Goal: Task Accomplishment & Management: Manage account settings

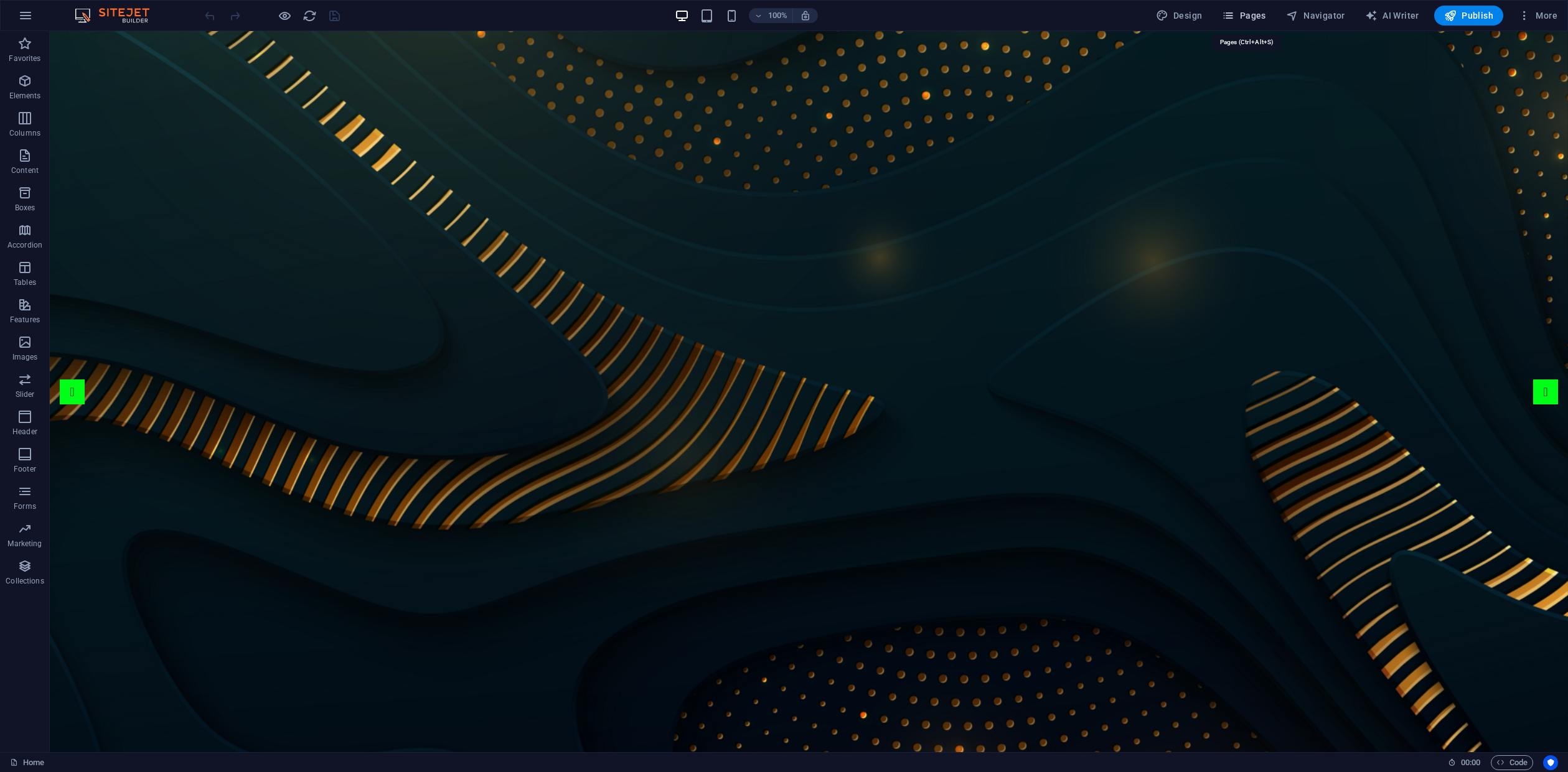
click at [1253, 10] on span "Pages" at bounding box center [1243, 15] width 44 height 13
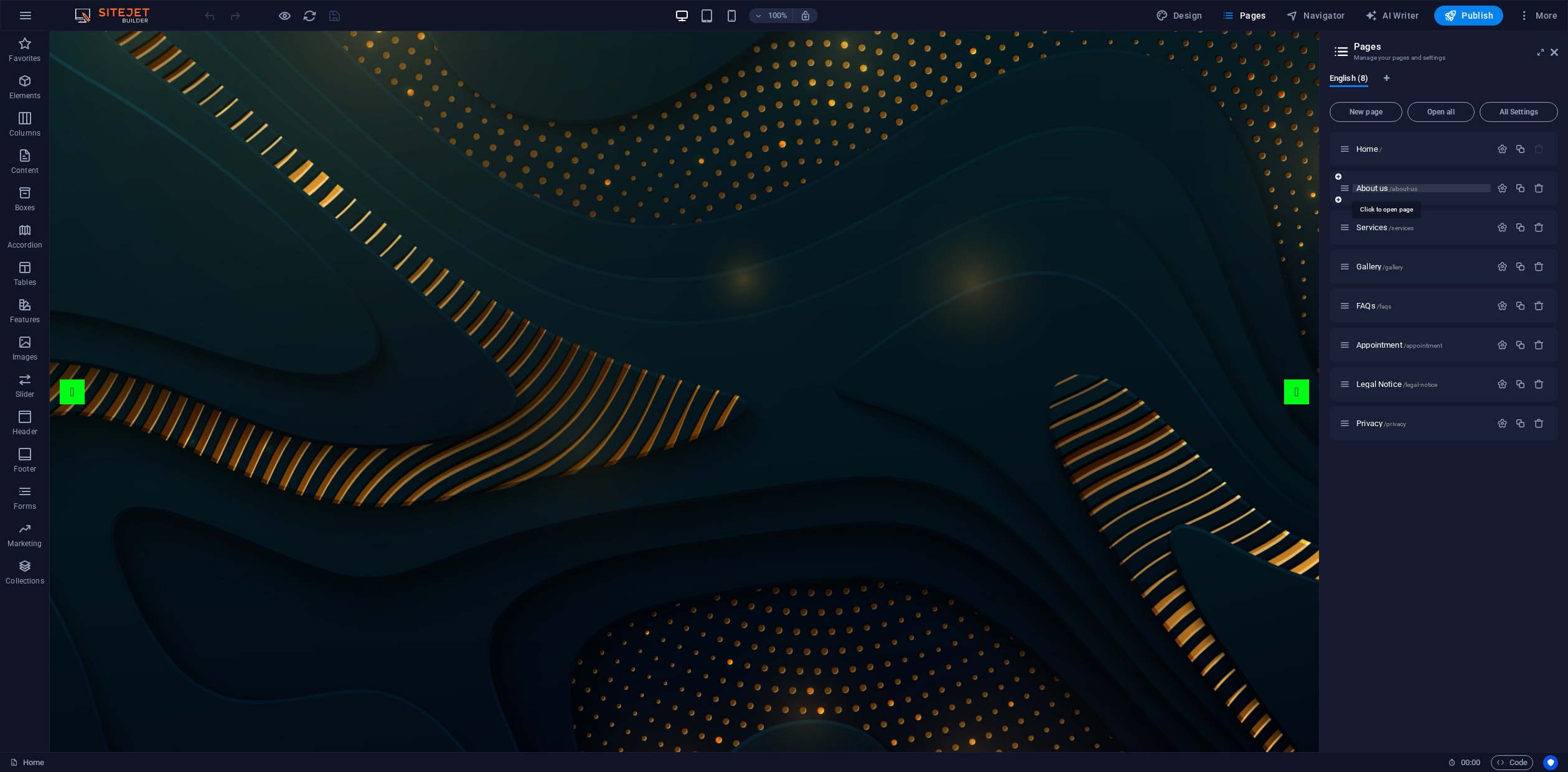
click at [1373, 186] on span "About us /about-us" at bounding box center [1387, 189] width 61 height 10
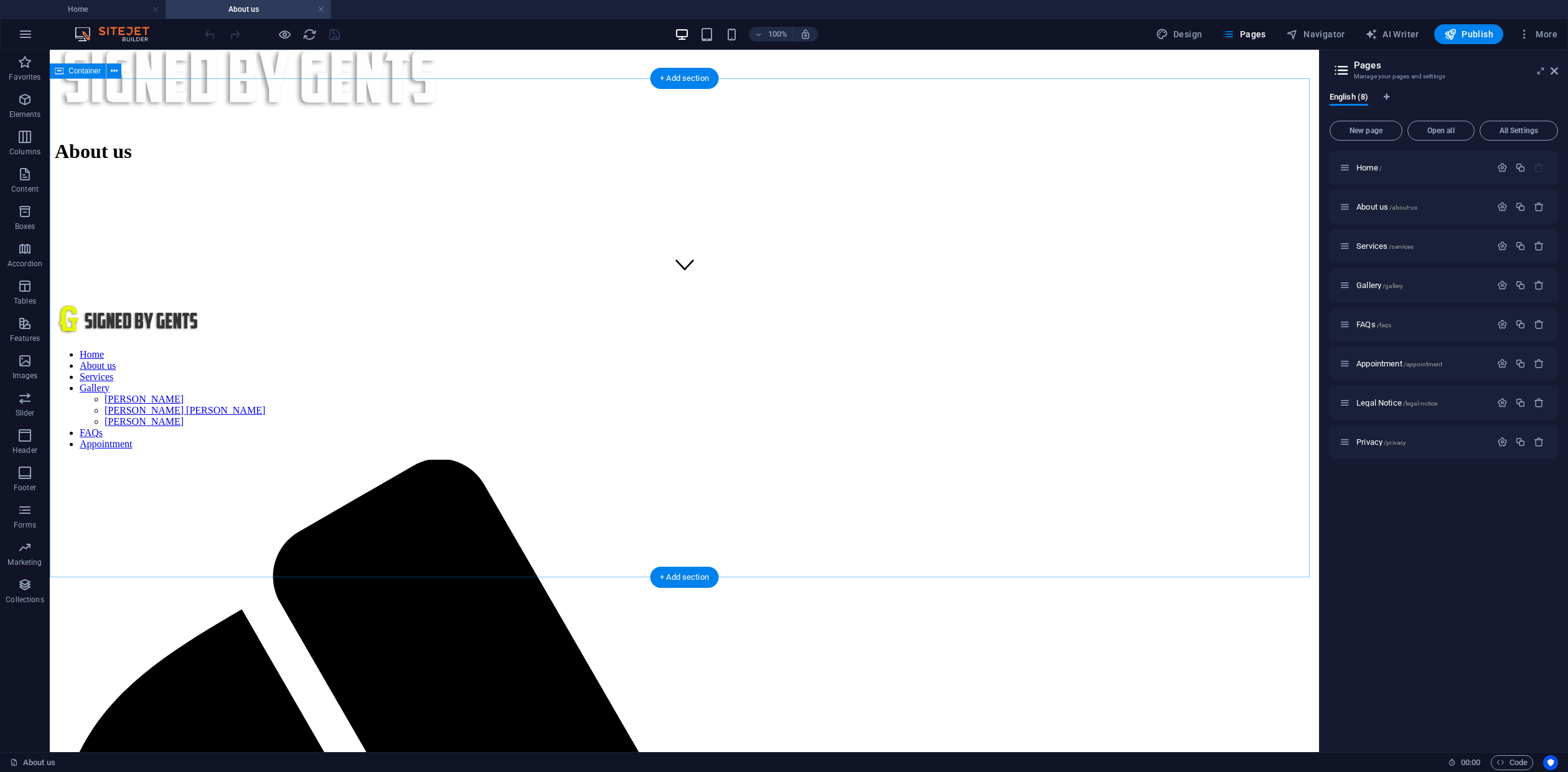
scroll to position [498, 0]
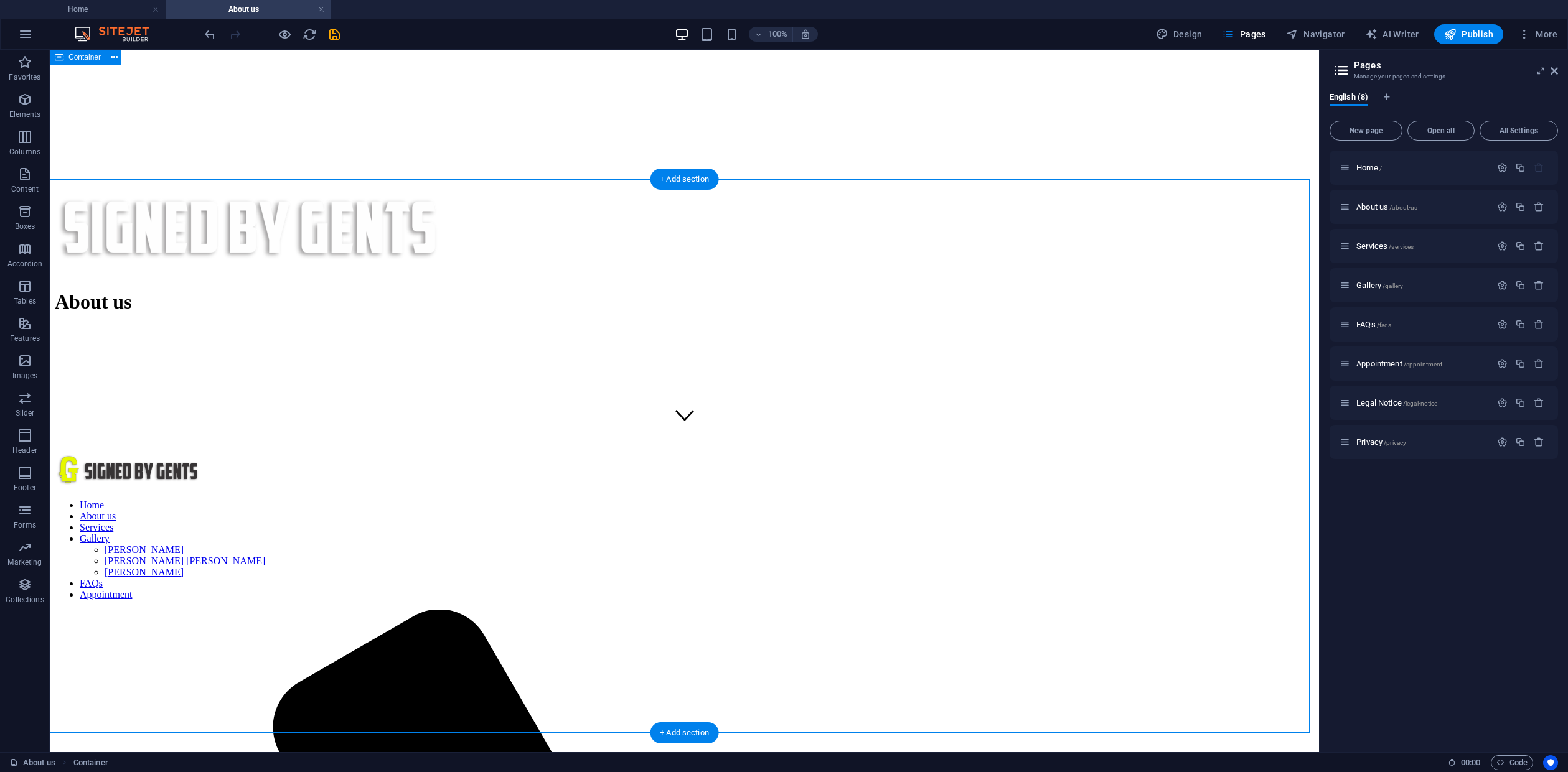
scroll to position [311, 0]
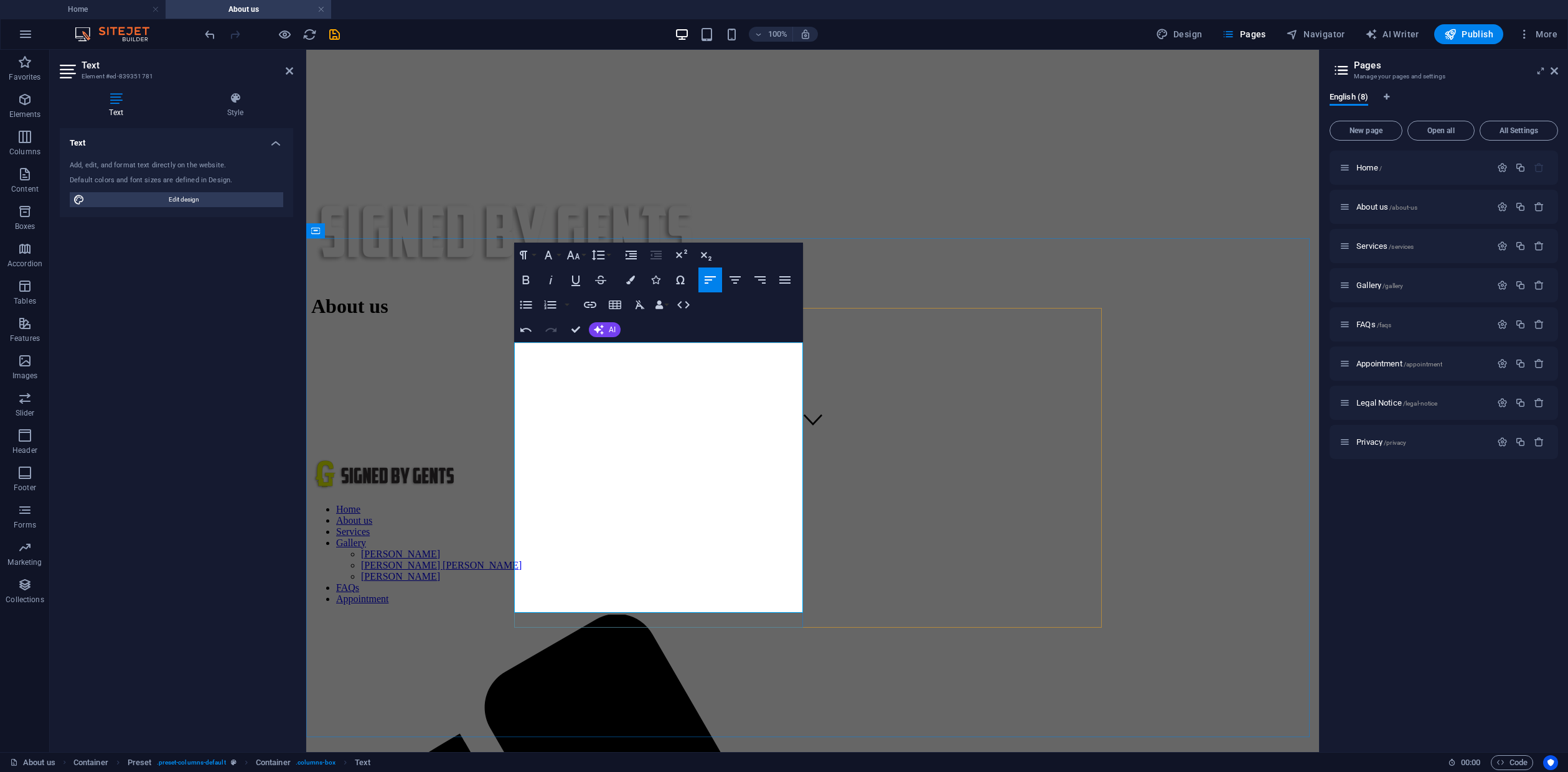
drag, startPoint x: 565, startPoint y: 349, endPoint x: 499, endPoint y: 354, distance: 66.2
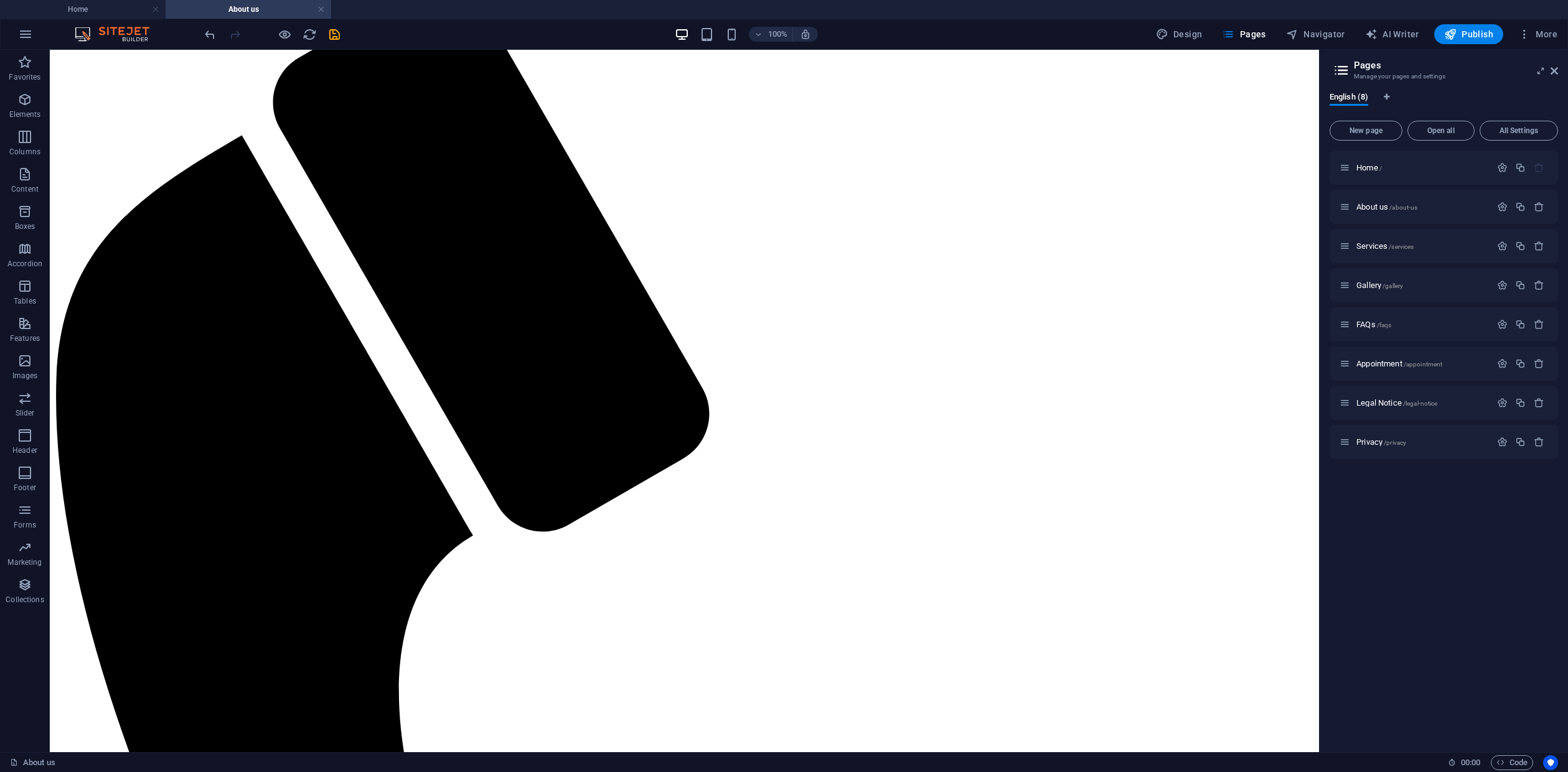
scroll to position [934, 0]
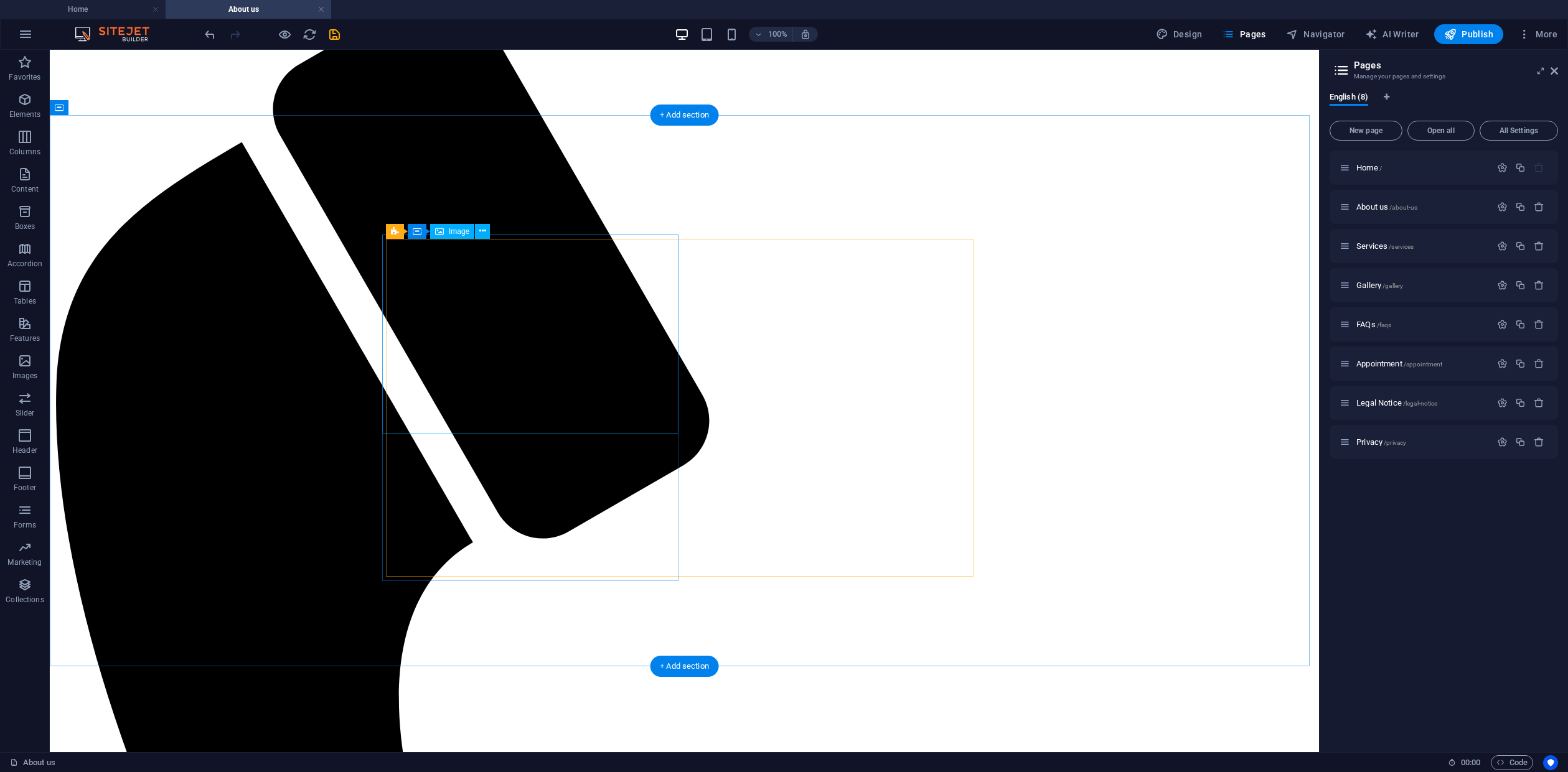
select select "%"
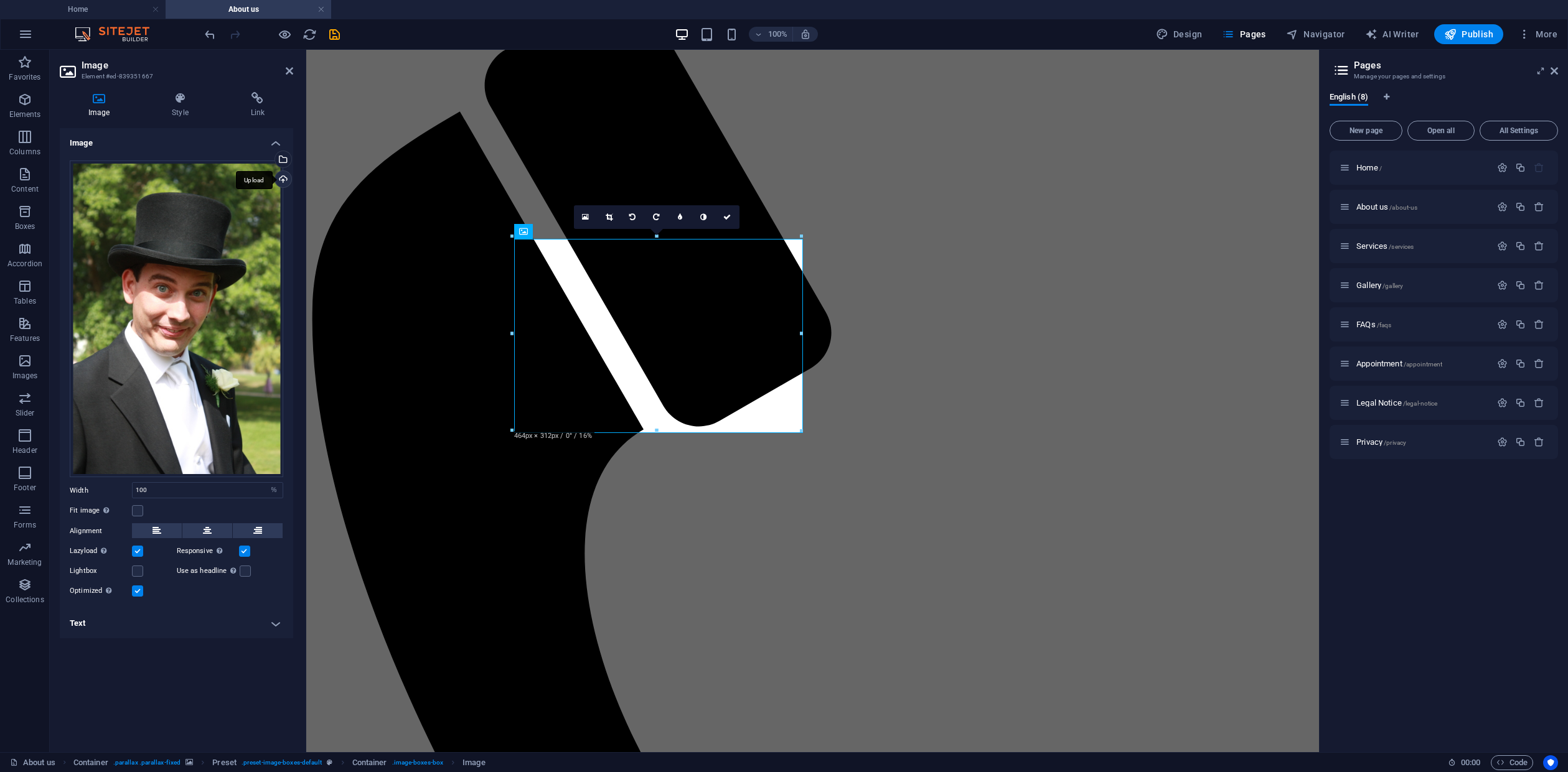
click at [288, 181] on div "Upload" at bounding box center [281, 180] width 18 height 18
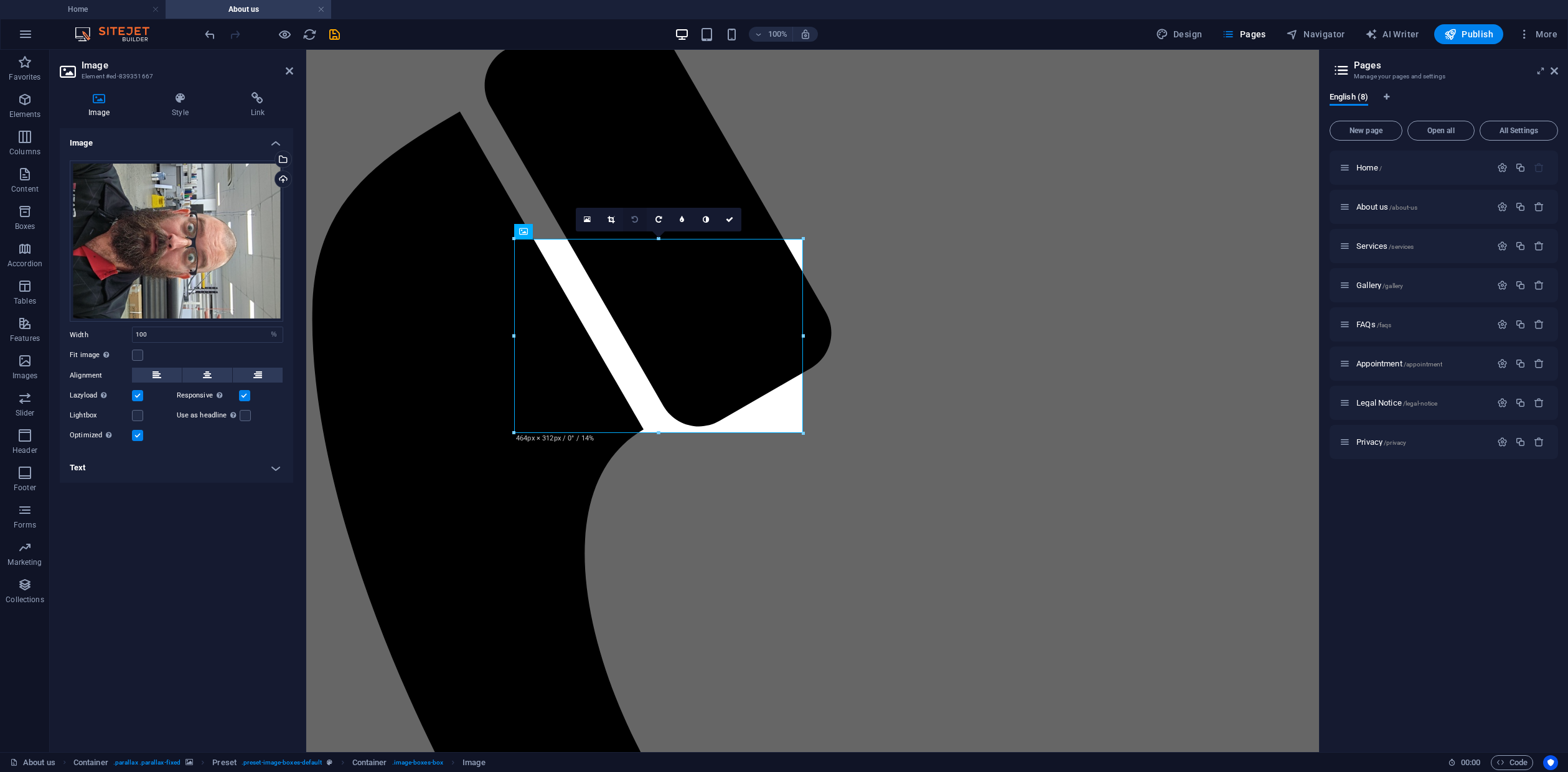
click at [637, 219] on icon at bounding box center [635, 220] width 6 height 8
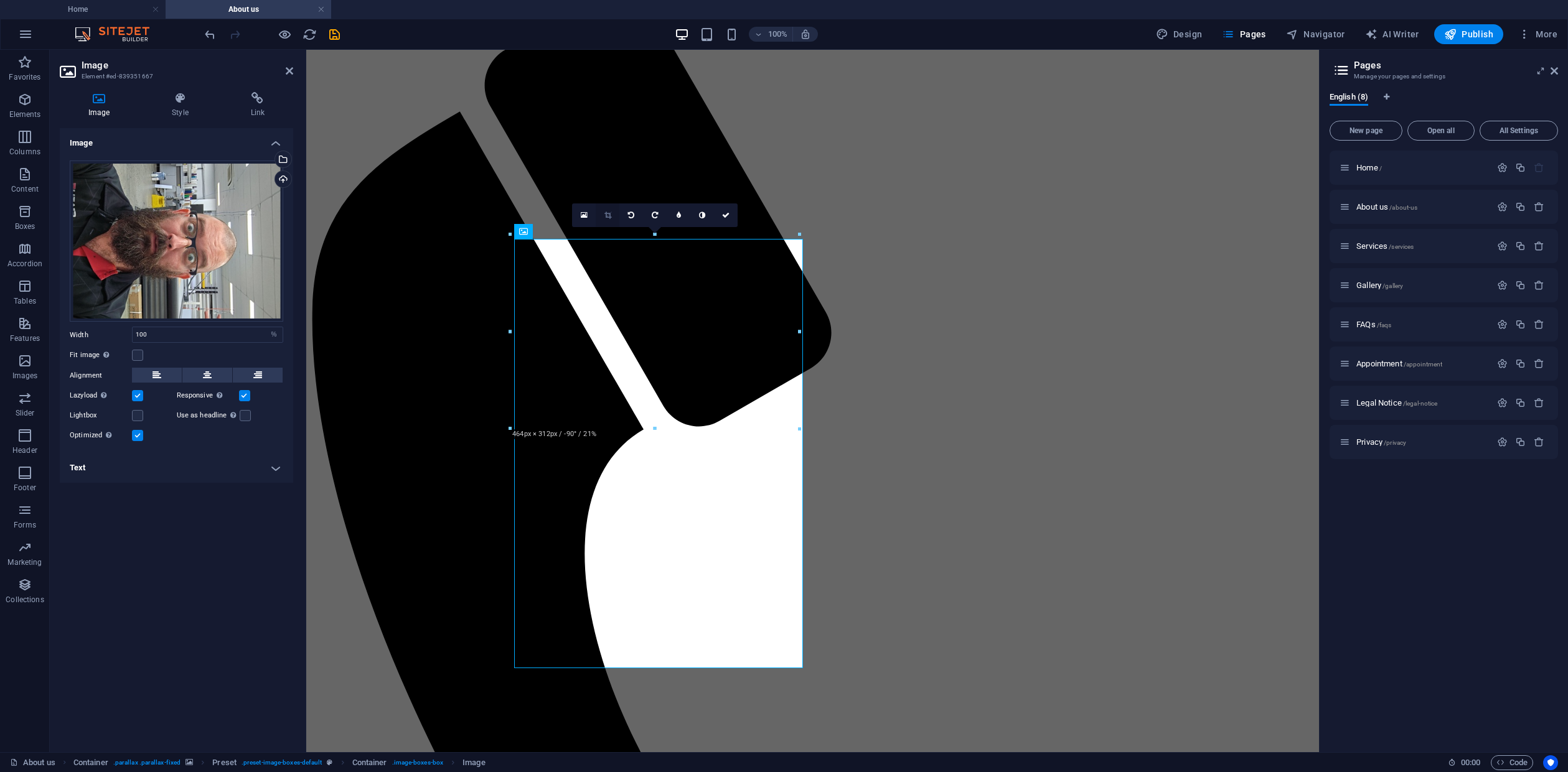
click at [609, 217] on icon at bounding box center [608, 215] width 7 height 8
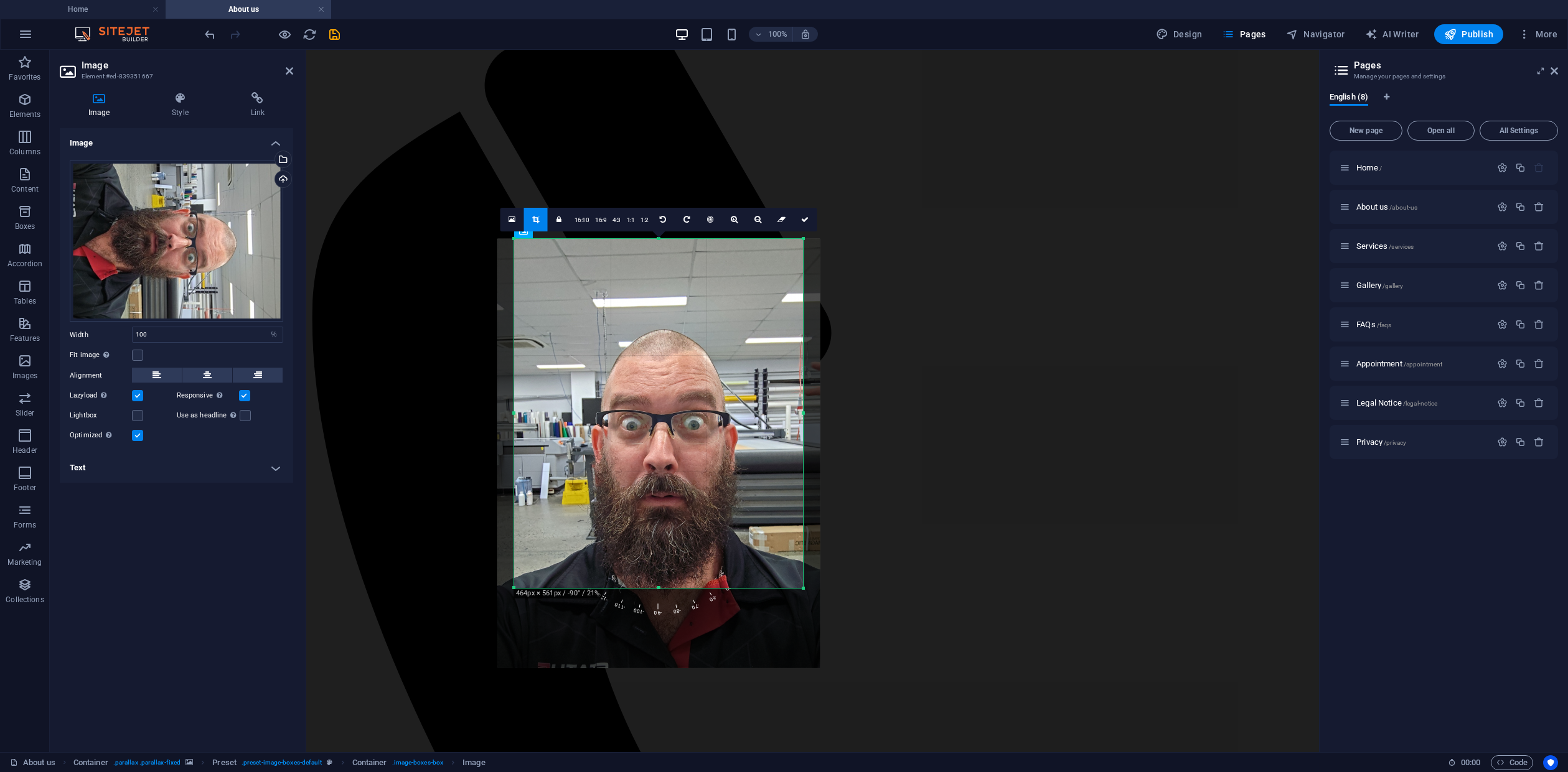
drag, startPoint x: 658, startPoint y: 667, endPoint x: 655, endPoint y: 587, distance: 80.1
click at [655, 587] on div at bounding box center [659, 588] width 289 height 4
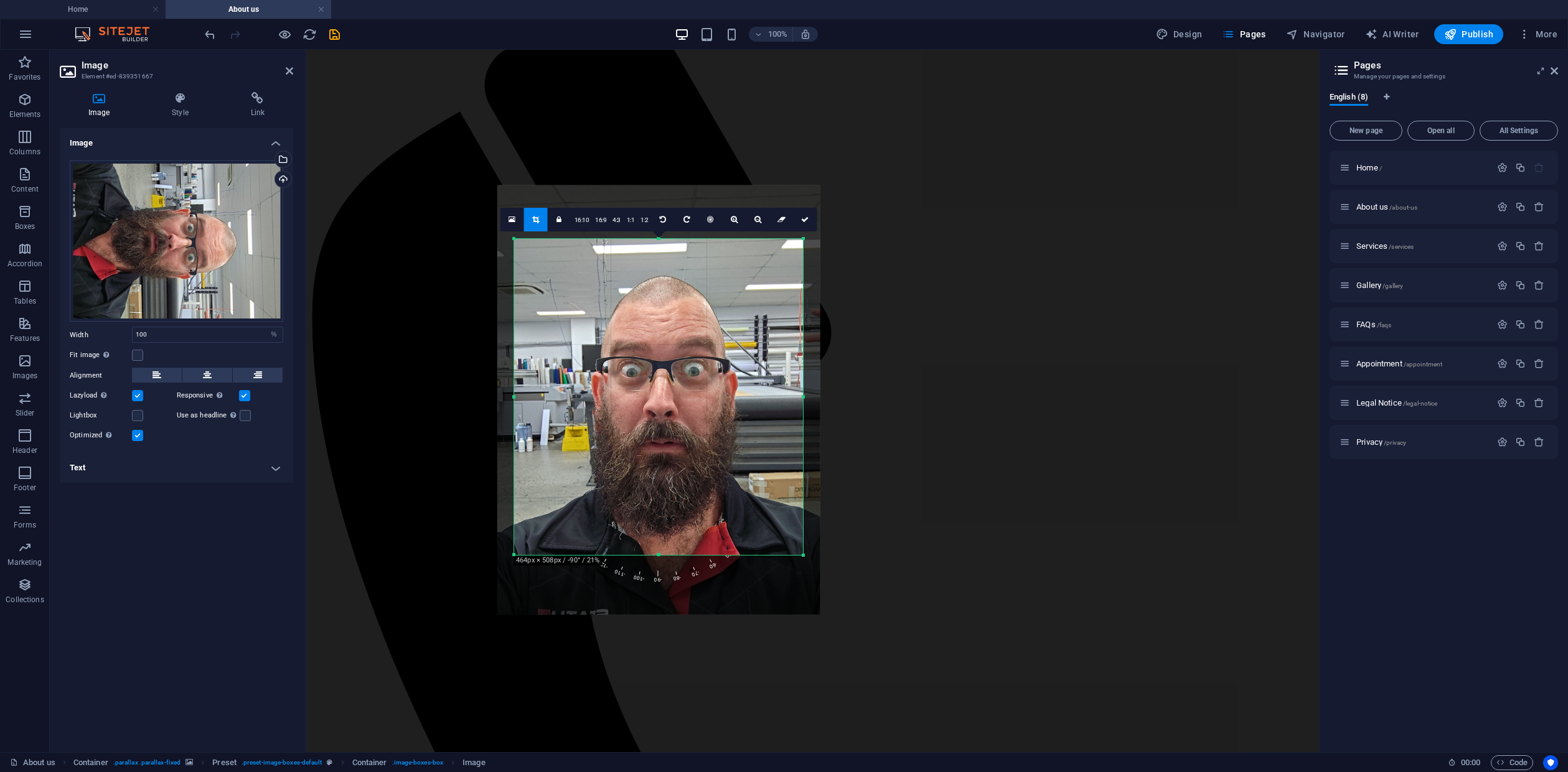
drag, startPoint x: 657, startPoint y: 237, endPoint x: 658, endPoint y: 270, distance: 33.0
click at [658, 270] on div "180 170 160 150 140 130 120 110 100 90 80 70 60 50 40 30 20 10 0 -10 -20 -30 -4…" at bounding box center [659, 397] width 289 height 316
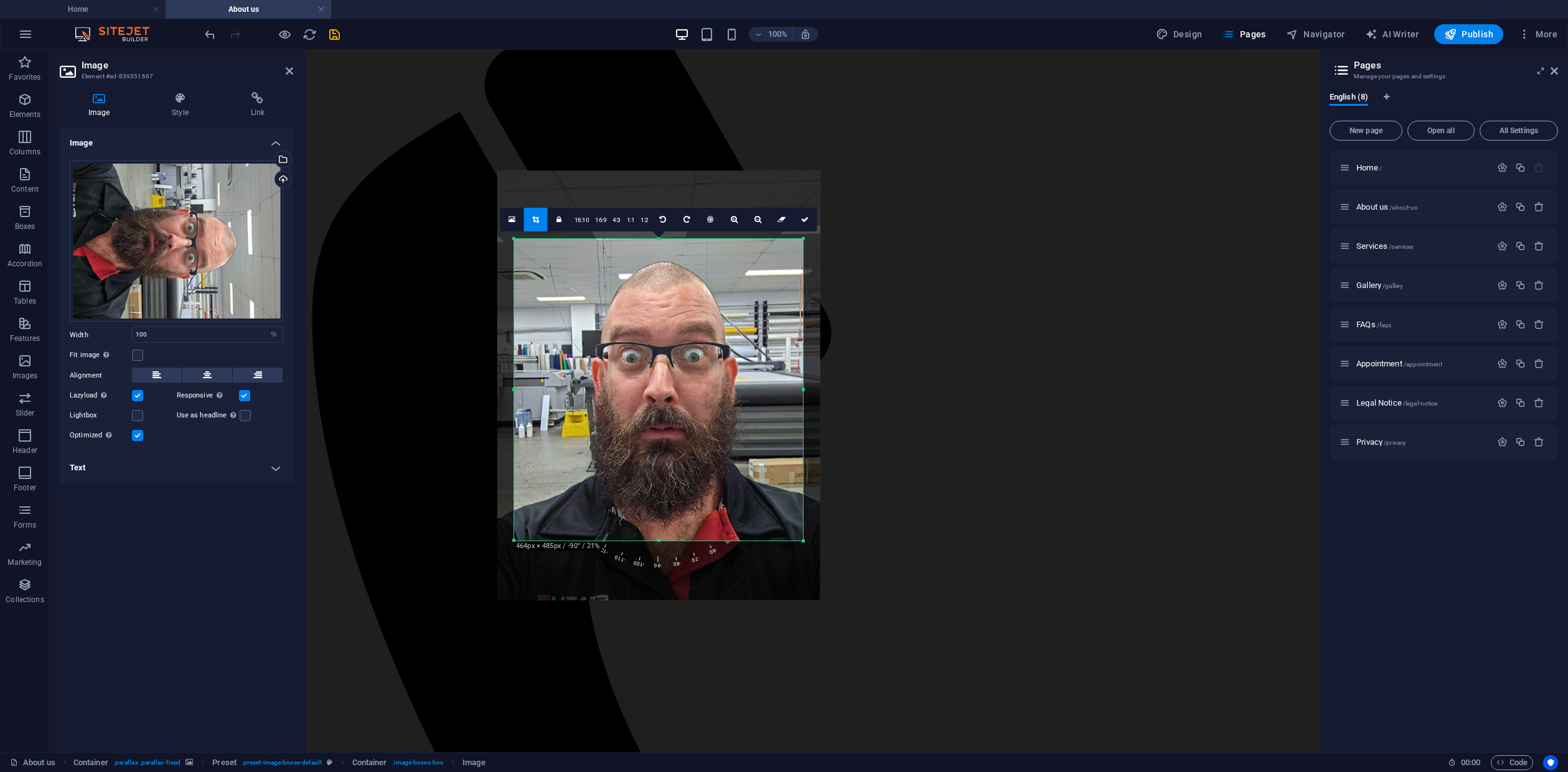
drag, startPoint x: 658, startPoint y: 239, endPoint x: 661, endPoint y: 254, distance: 15.3
click at [661, 254] on div "180 170 160 150 140 130 120 110 100 90 80 70 60 50 40 30 20 10 0 -10 -20 -30 -4…" at bounding box center [659, 390] width 289 height 302
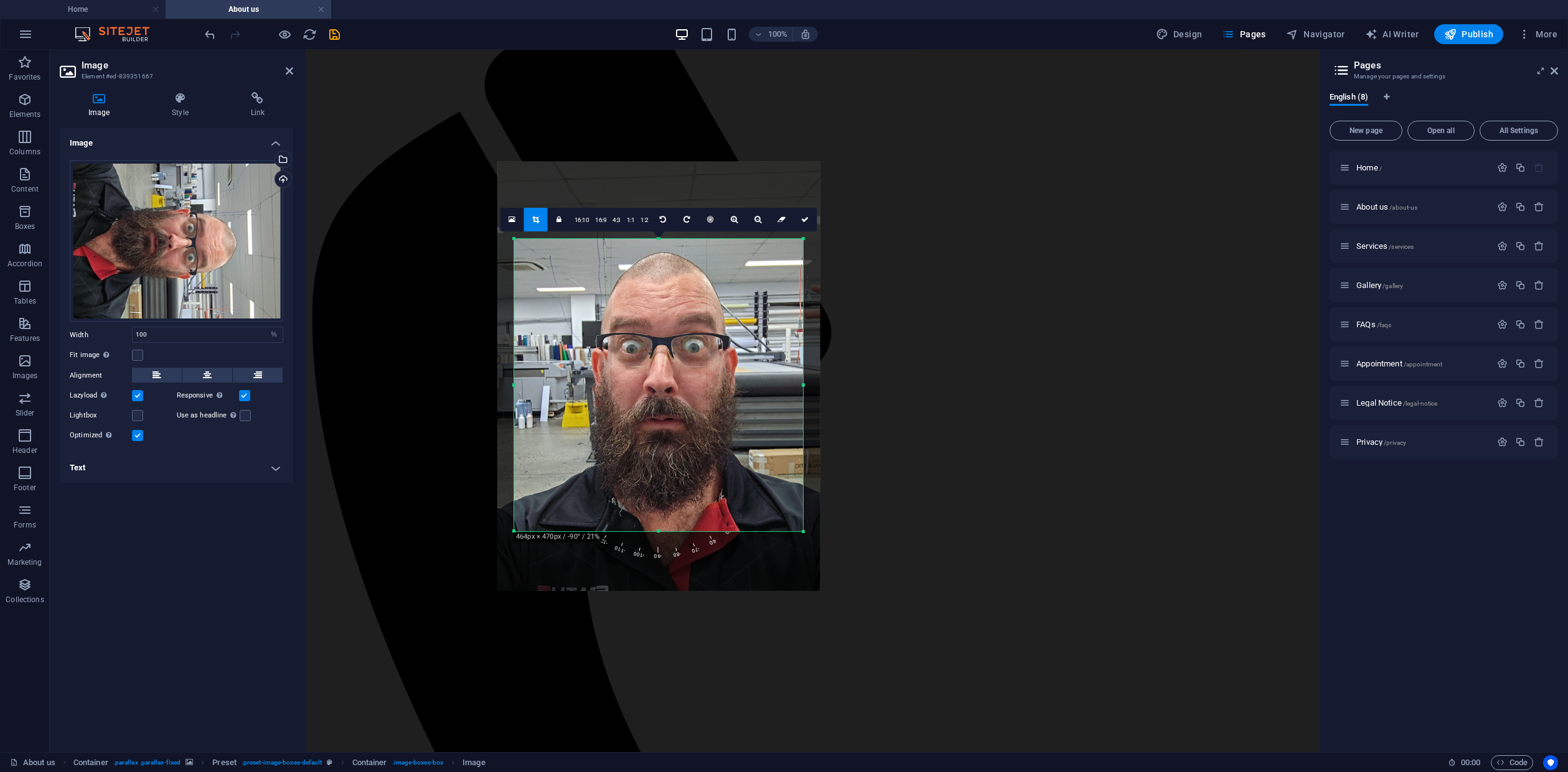
drag, startPoint x: 658, startPoint y: 239, endPoint x: 659, endPoint y: 249, distance: 10.0
click at [659, 249] on div "180 170 160 150 140 130 120 110 100 90 80 70 60 50 40 30 20 10 0 -10 -20 -30 -4…" at bounding box center [659, 386] width 289 height 293
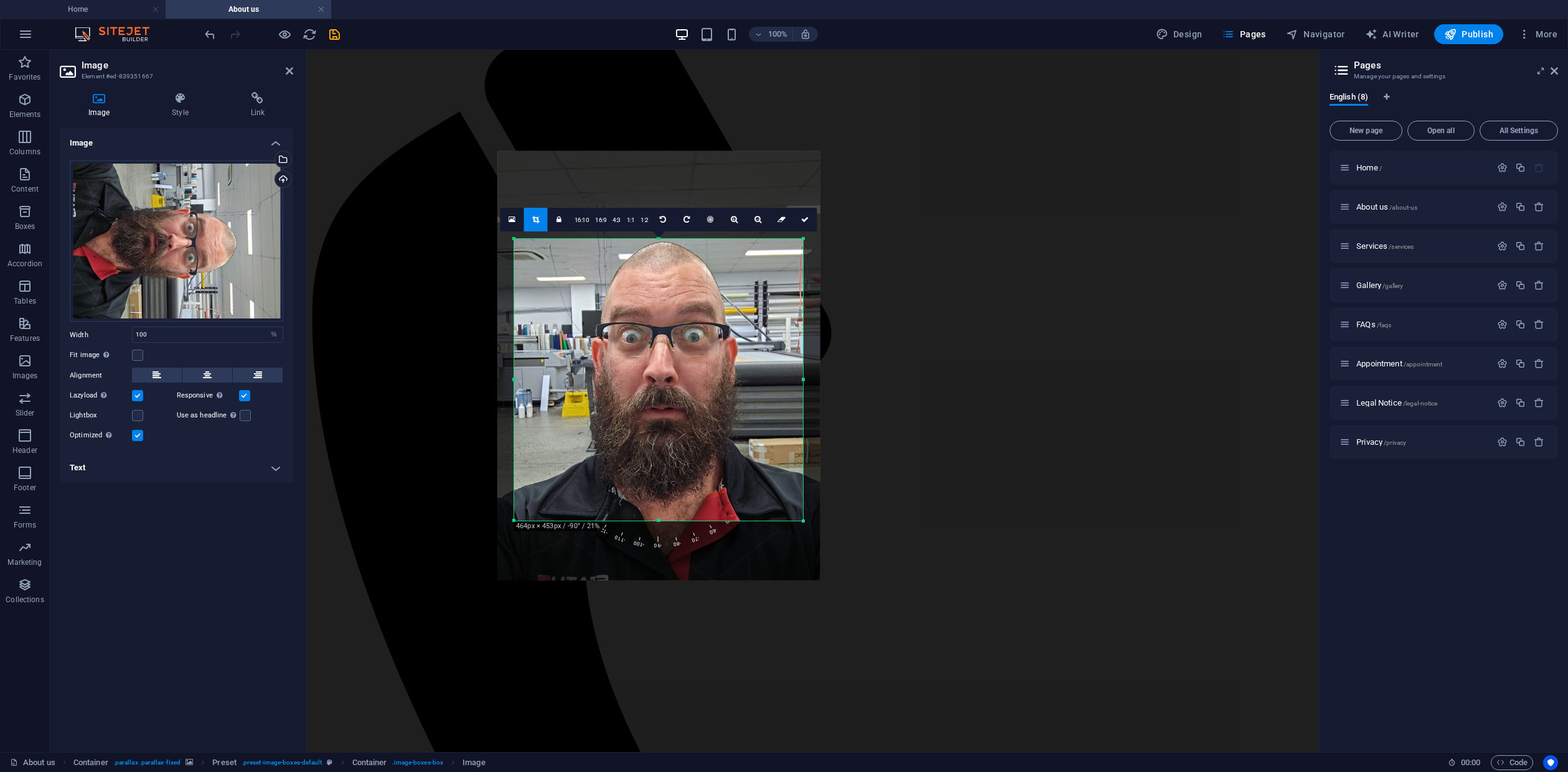
drag, startPoint x: 658, startPoint y: 238, endPoint x: 659, endPoint y: 249, distance: 11.0
click at [659, 249] on div "180 170 160 150 140 130 120 110 100 90 80 70 60 50 40 30 20 10 0 -10 -20 -30 -4…" at bounding box center [659, 380] width 289 height 282
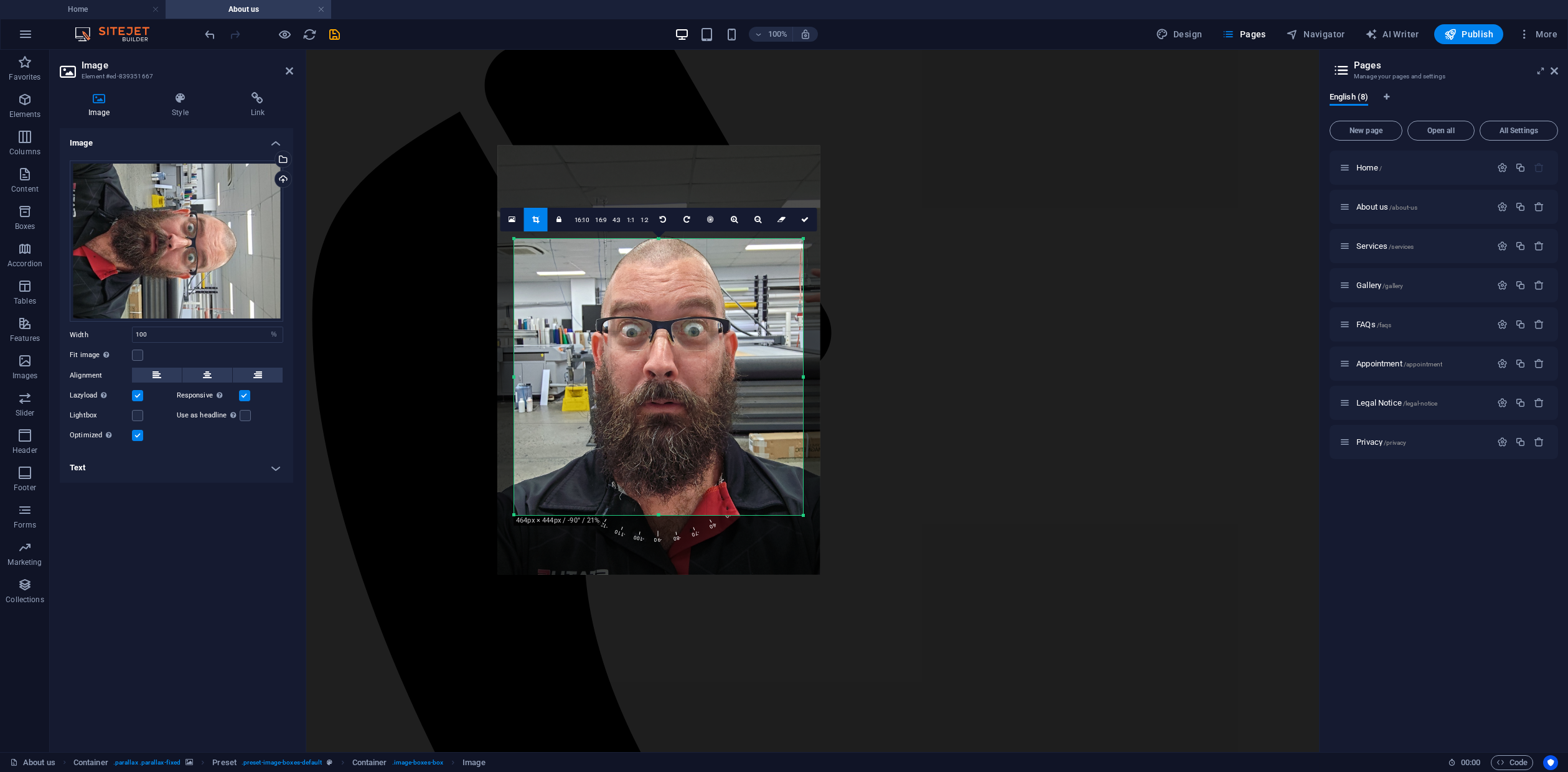
drag, startPoint x: 659, startPoint y: 240, endPoint x: 661, endPoint y: 250, distance: 10.2
click at [661, 250] on div "180 170 160 150 140 130 120 110 100 90 80 70 60 50 40 30 20 10 0 -10 -20 -30 -4…" at bounding box center [659, 377] width 289 height 276
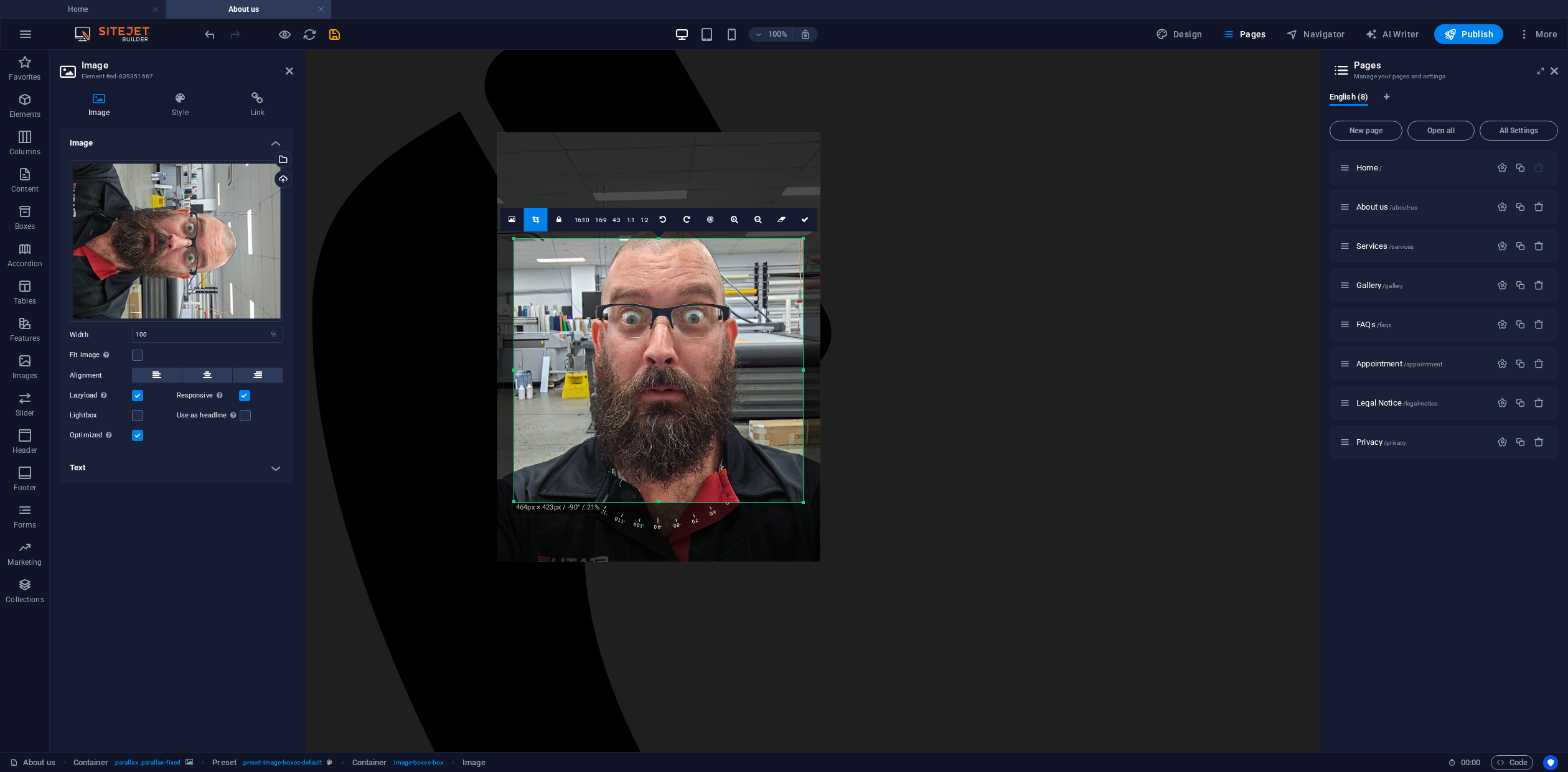
drag, startPoint x: 659, startPoint y: 239, endPoint x: 661, endPoint y: 248, distance: 9.2
click at [661, 248] on div "180 170 160 150 140 130 120 110 100 90 80 70 60 50 40 30 20 10 0 -10 -20 -30 -4…" at bounding box center [659, 371] width 289 height 263
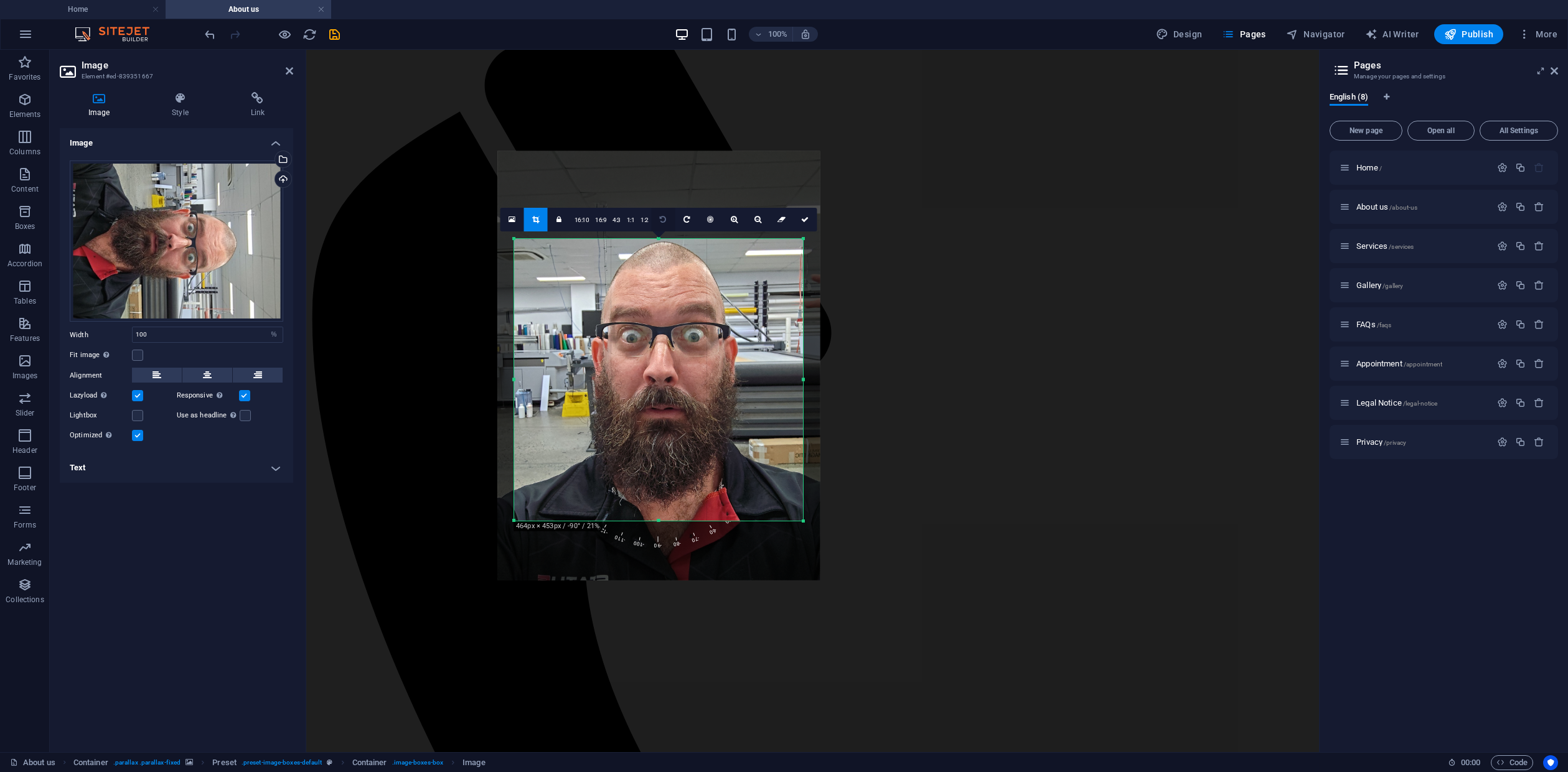
drag, startPoint x: 659, startPoint y: 240, endPoint x: 660, endPoint y: 222, distance: 18.0
click at [660, 239] on div "180 170 160 150 140 130 120 110 100 90 80 70 60 50 40 30 20 10 0 -10 -20 -30 -4…" at bounding box center [659, 380] width 289 height 282
drag, startPoint x: 660, startPoint y: 518, endPoint x: 661, endPoint y: 506, distance: 12.0
click at [661, 507] on div at bounding box center [659, 509] width 289 height 4
click at [809, 220] on link at bounding box center [805, 220] width 23 height 23
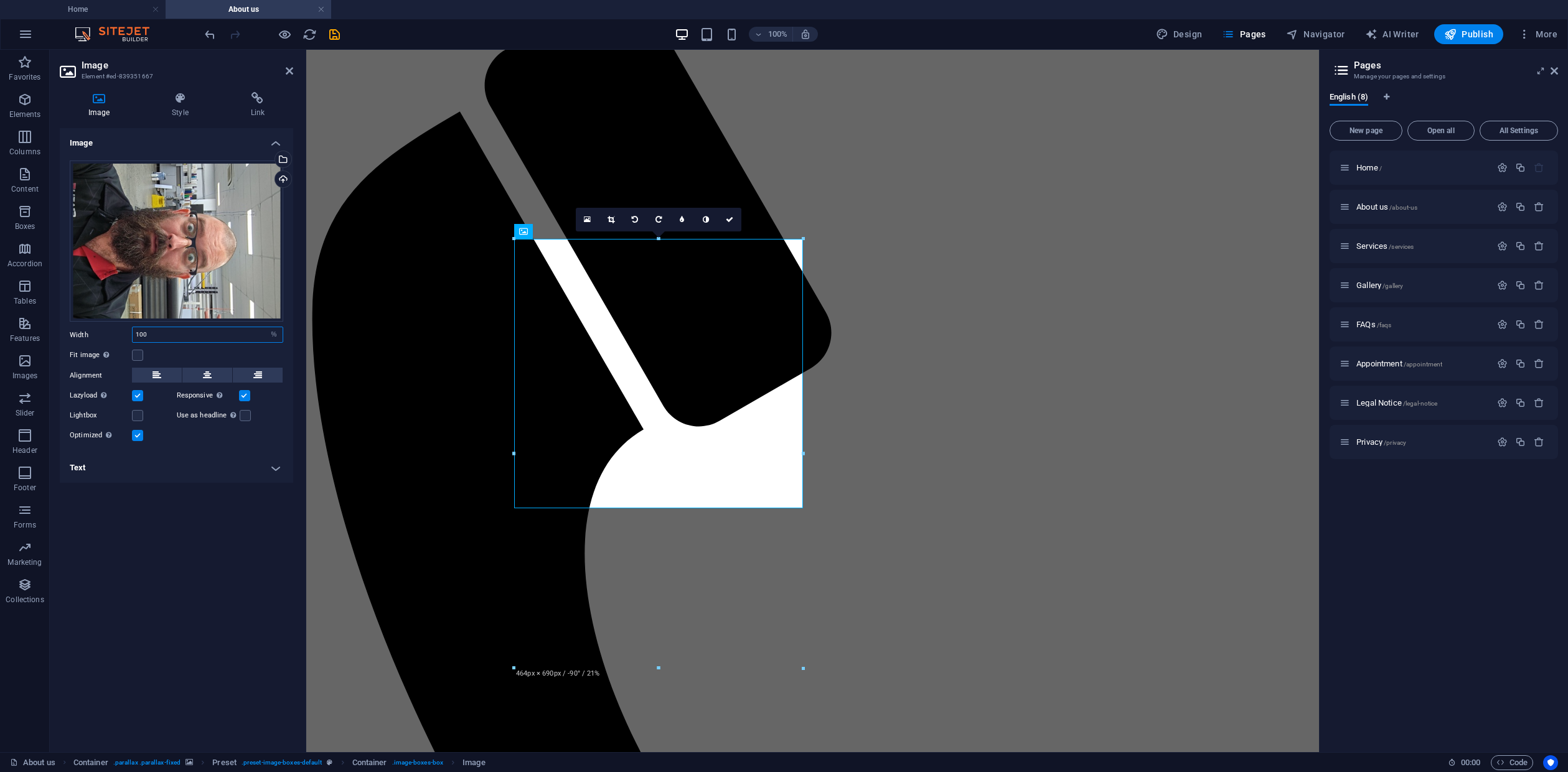
drag, startPoint x: 148, startPoint y: 338, endPoint x: 111, endPoint y: 336, distance: 37.1
click at [111, 336] on div "Width 100 Default auto px rem % em vh vw" at bounding box center [176, 334] width 213 height 16
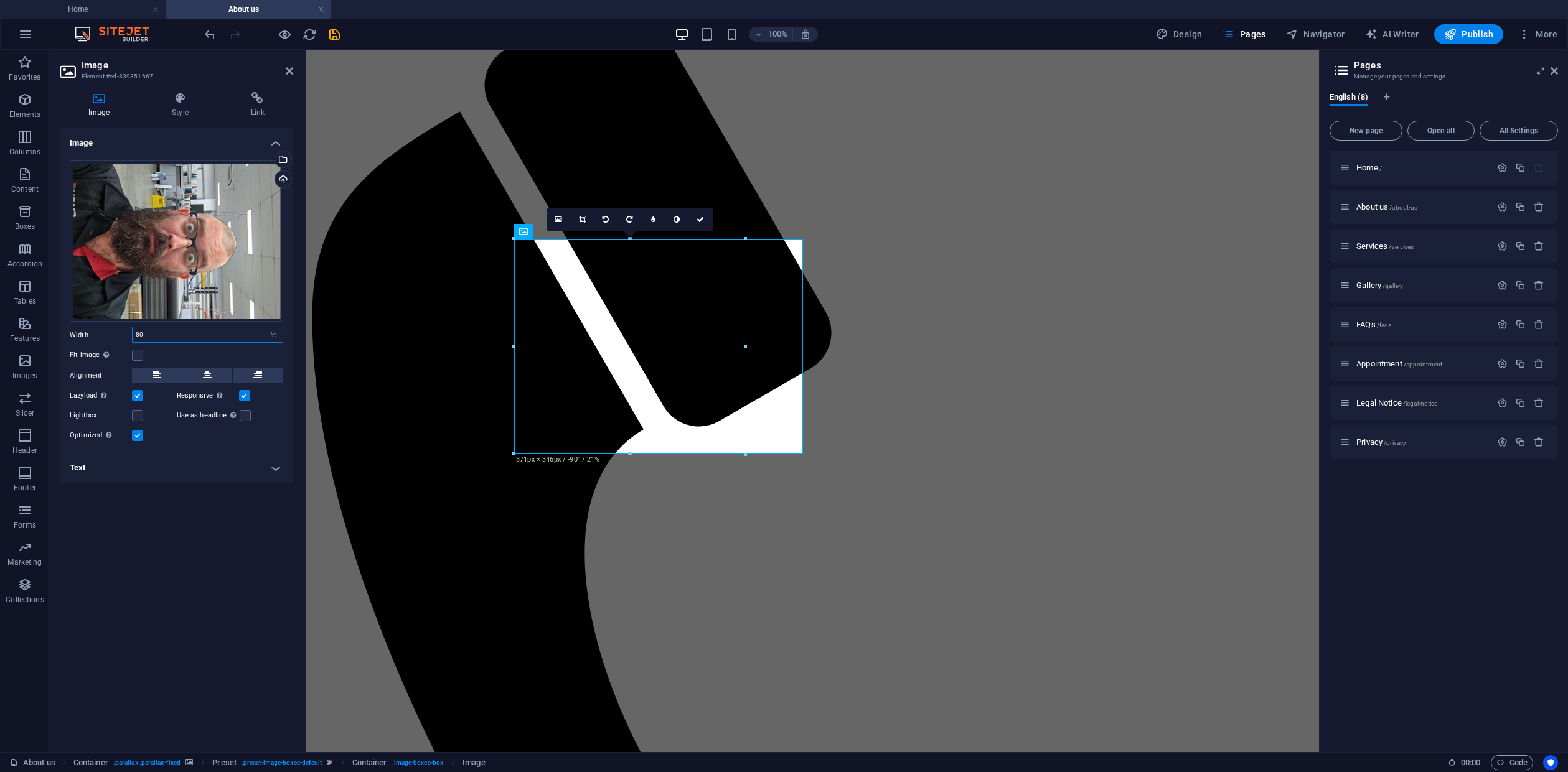
type input "80"
click at [579, 217] on icon at bounding box center [581, 220] width 7 height 8
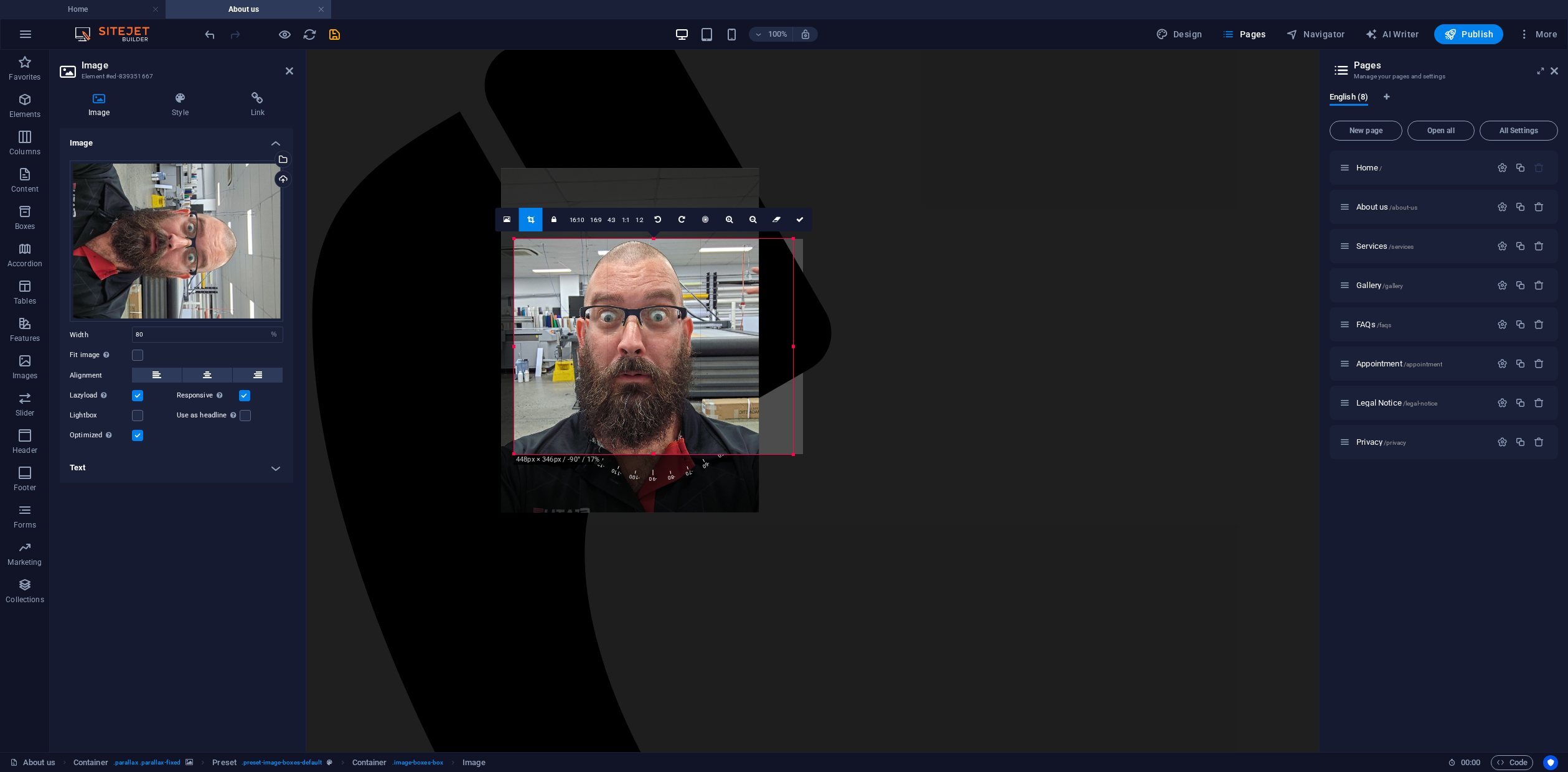
drag, startPoint x: 747, startPoint y: 347, endPoint x: 493, endPoint y: 298, distance: 258.7
click at [796, 348] on div at bounding box center [794, 347] width 4 height 215
click at [620, 171] on div at bounding box center [630, 340] width 258 height 344
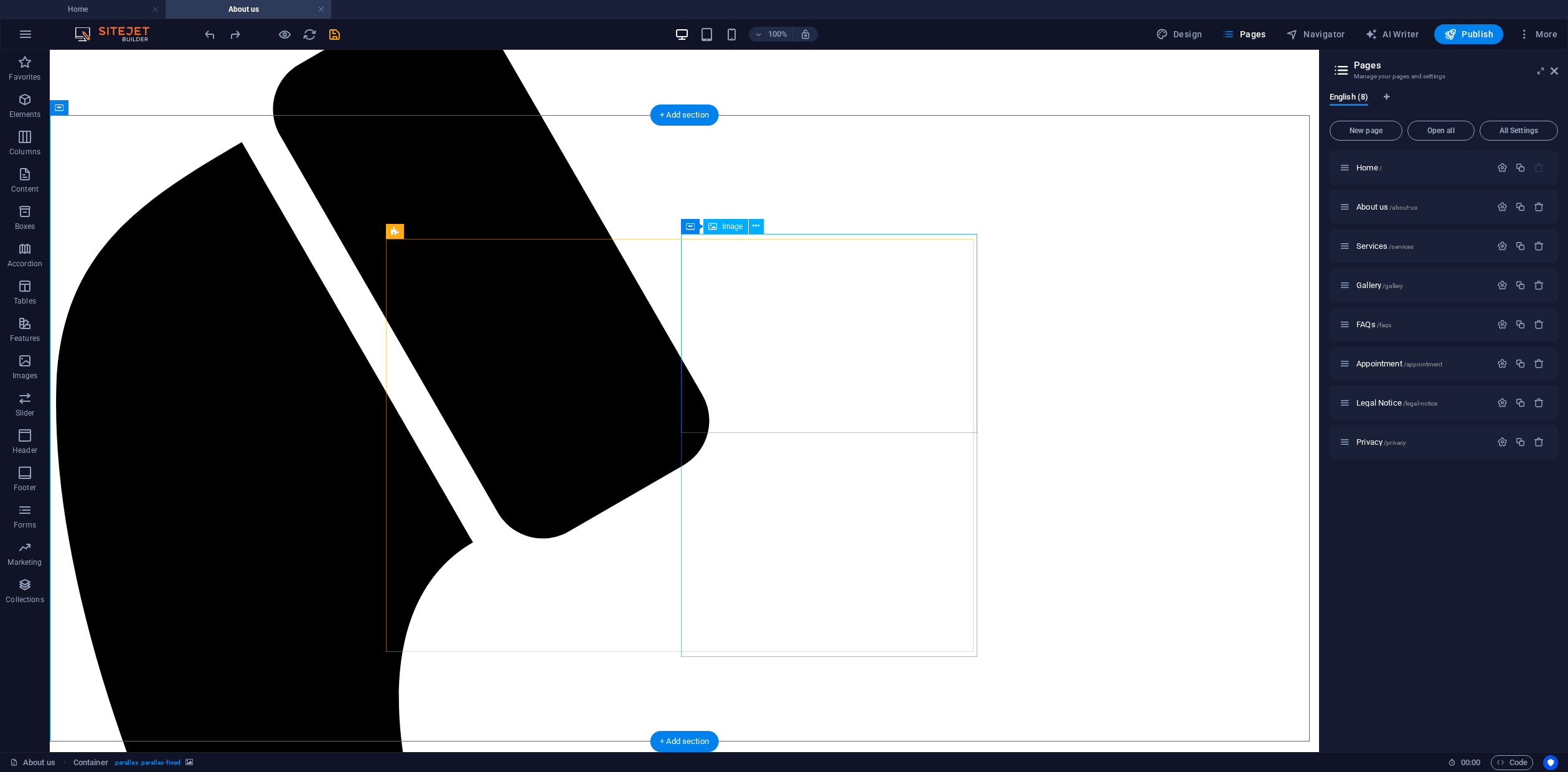
select select "%"
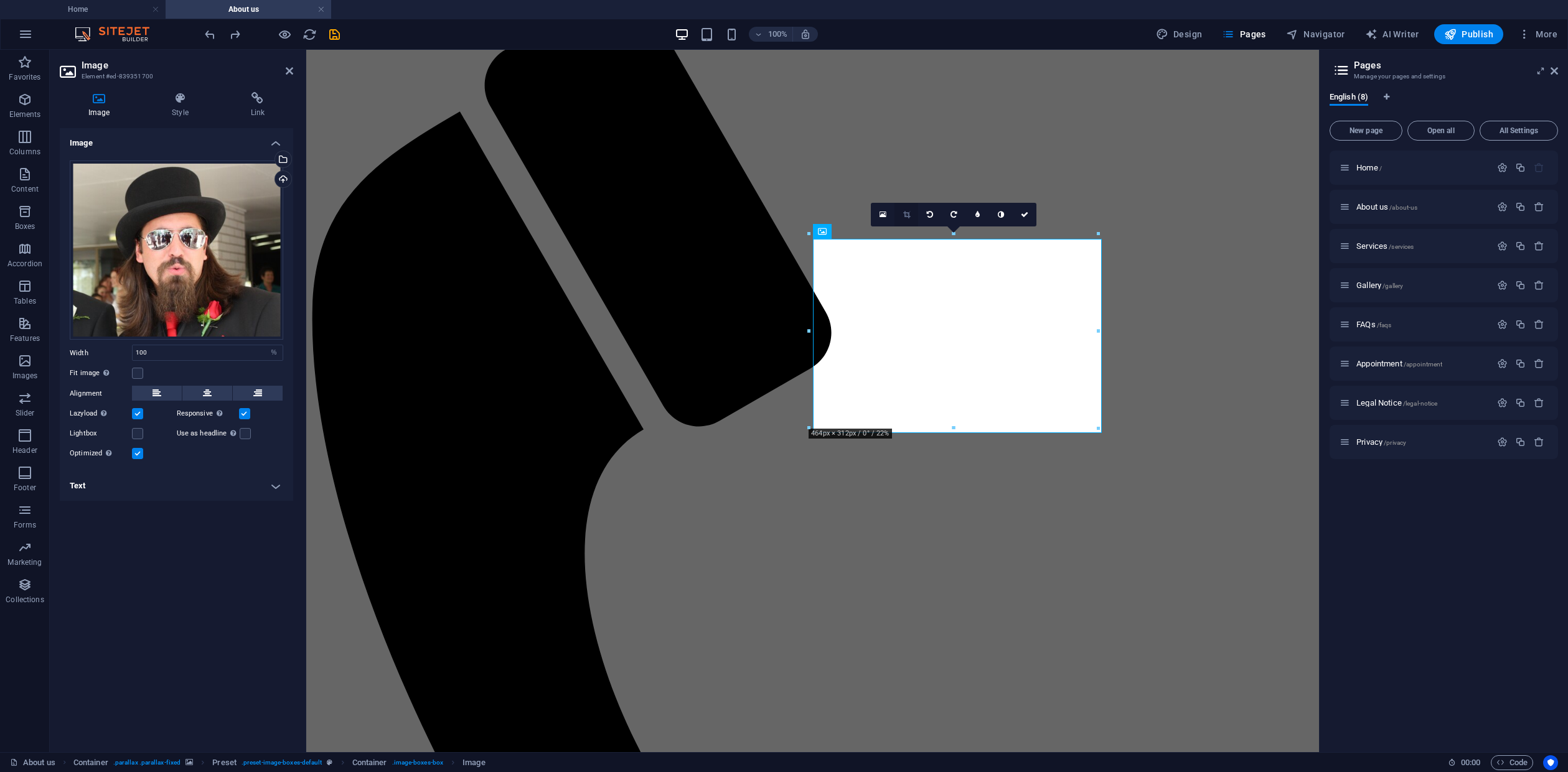
click at [904, 215] on icon at bounding box center [906, 215] width 7 height 8
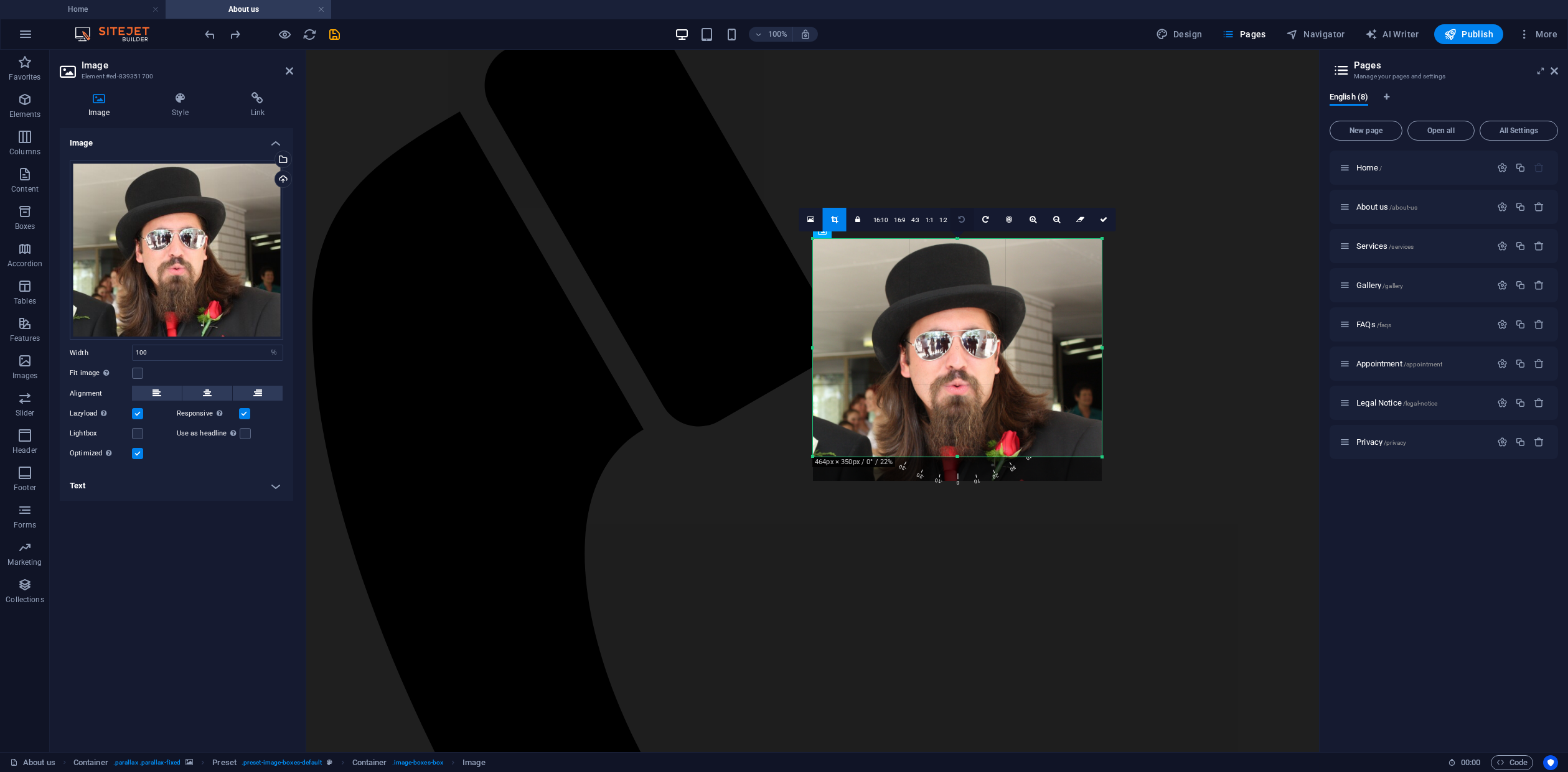
drag, startPoint x: 956, startPoint y: 236, endPoint x: 957, endPoint y: 213, distance: 23.0
click at [957, 239] on div "180 170 160 150 140 130 120 110 100 90 80 70 60 50 40 30 20 10 0 -10 -20 -30 -4…" at bounding box center [957, 348] width 289 height 218
drag, startPoint x: 956, startPoint y: 454, endPoint x: 956, endPoint y: 482, distance: 28.0
click at [956, 482] on div at bounding box center [957, 481] width 289 height 4
click at [956, 239] on div "180 170 160 150 140 130 120 110 100 90 80 70 60 50 40 30 20 10 0 -10 -20 -30 -4…" at bounding box center [957, 360] width 289 height 242
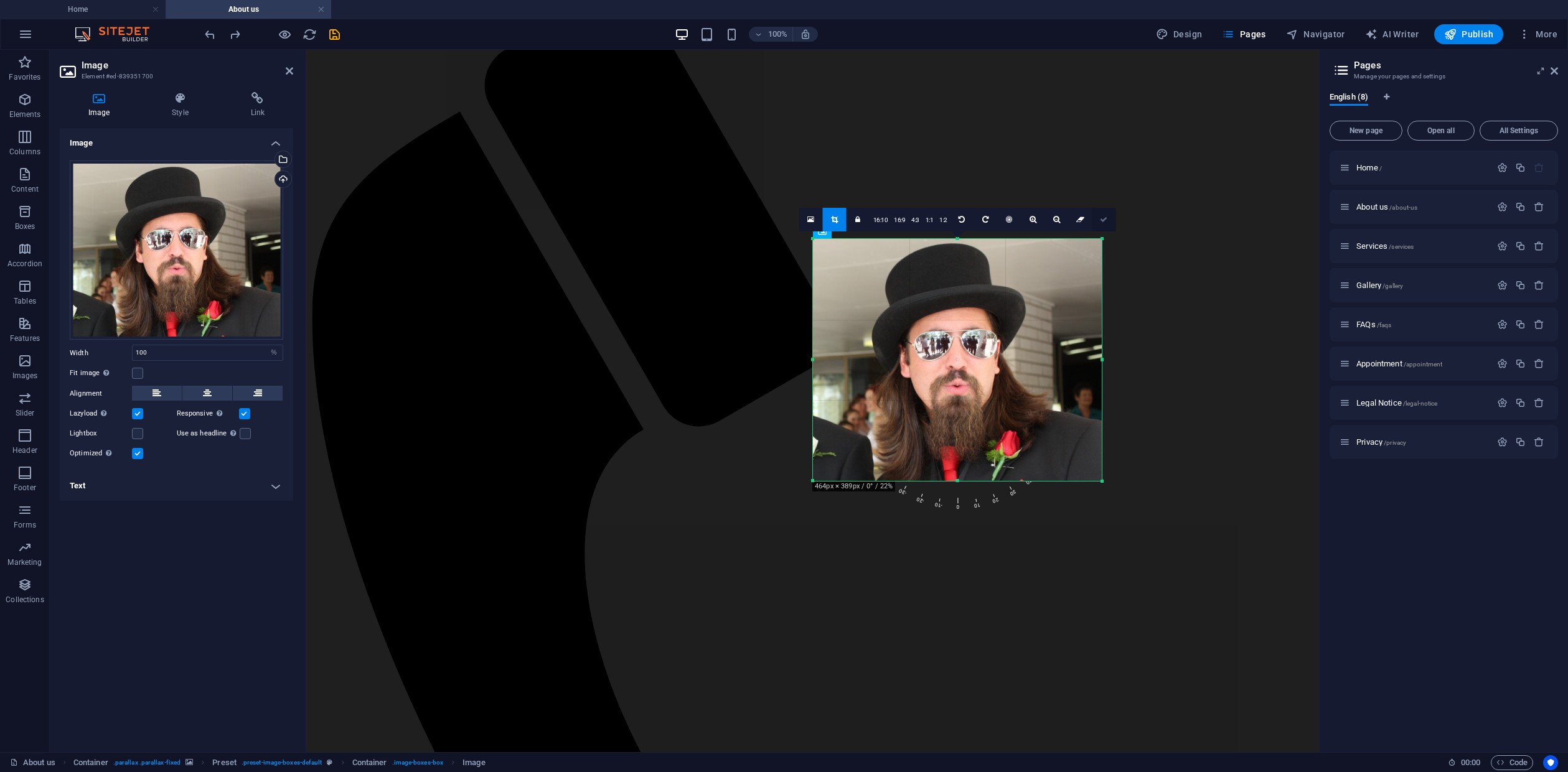
click at [1103, 220] on icon at bounding box center [1104, 220] width 8 height 8
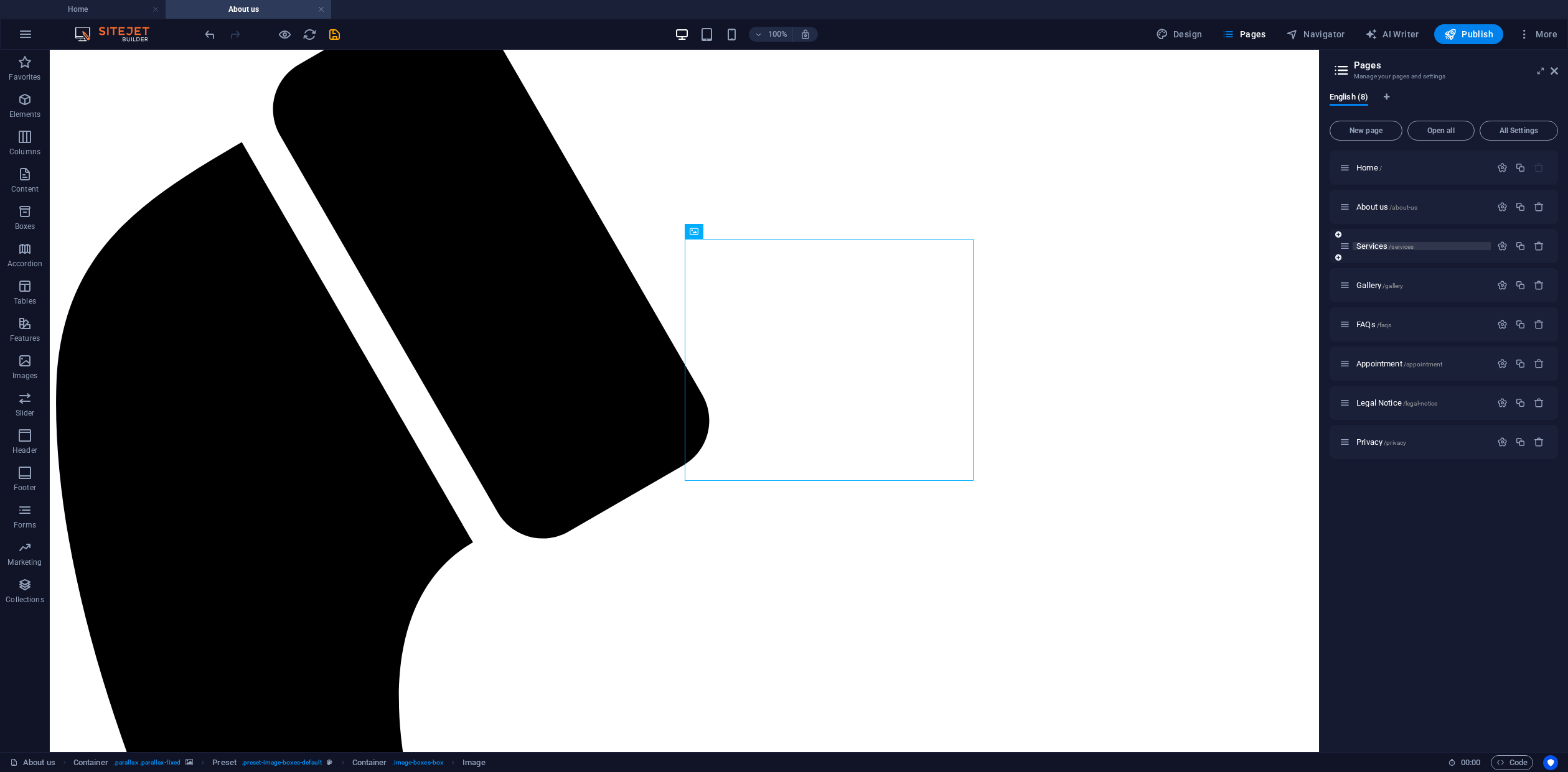
click at [1383, 248] on span "Services /services" at bounding box center [1385, 246] width 57 height 10
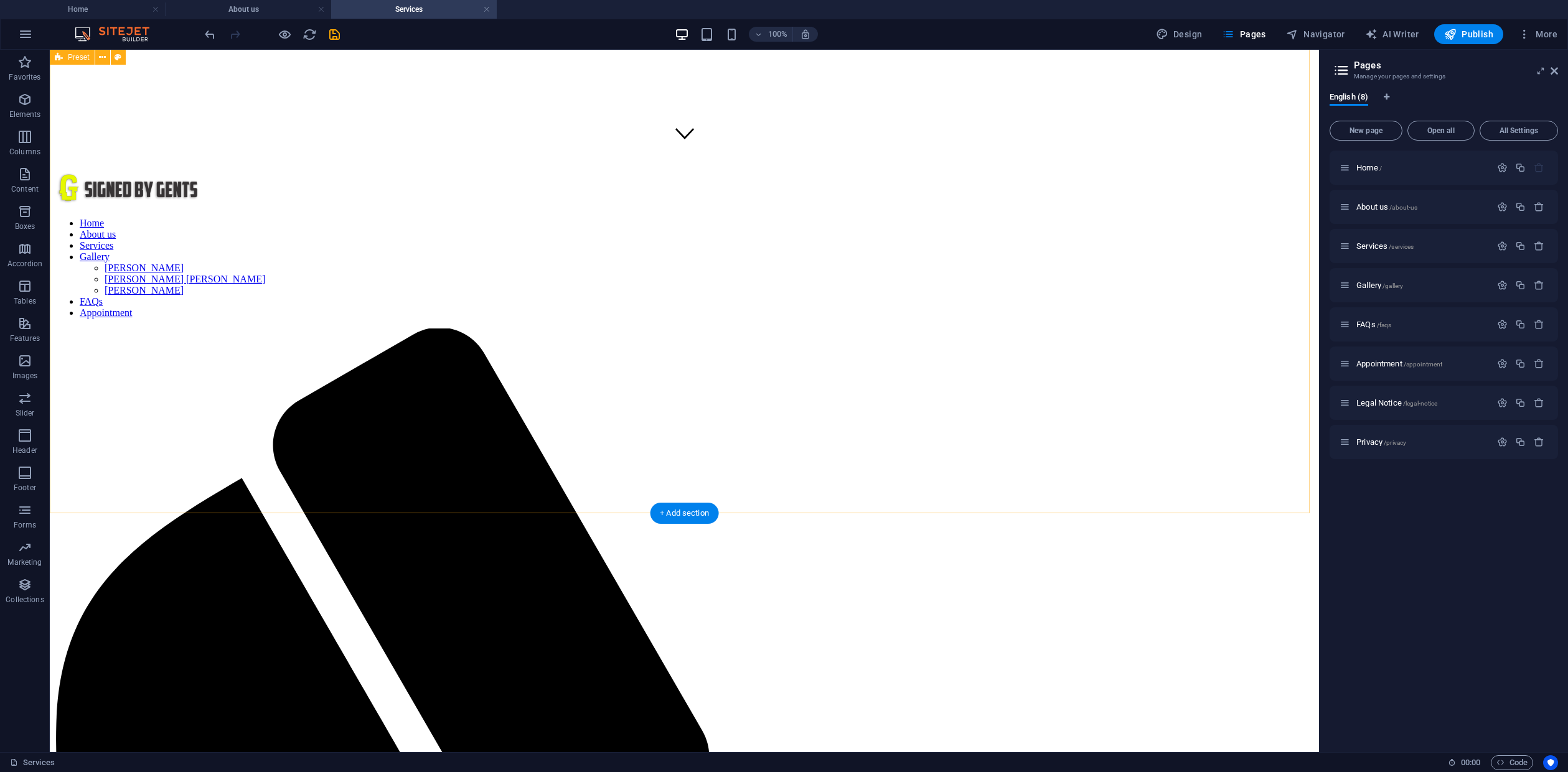
scroll to position [498, 0]
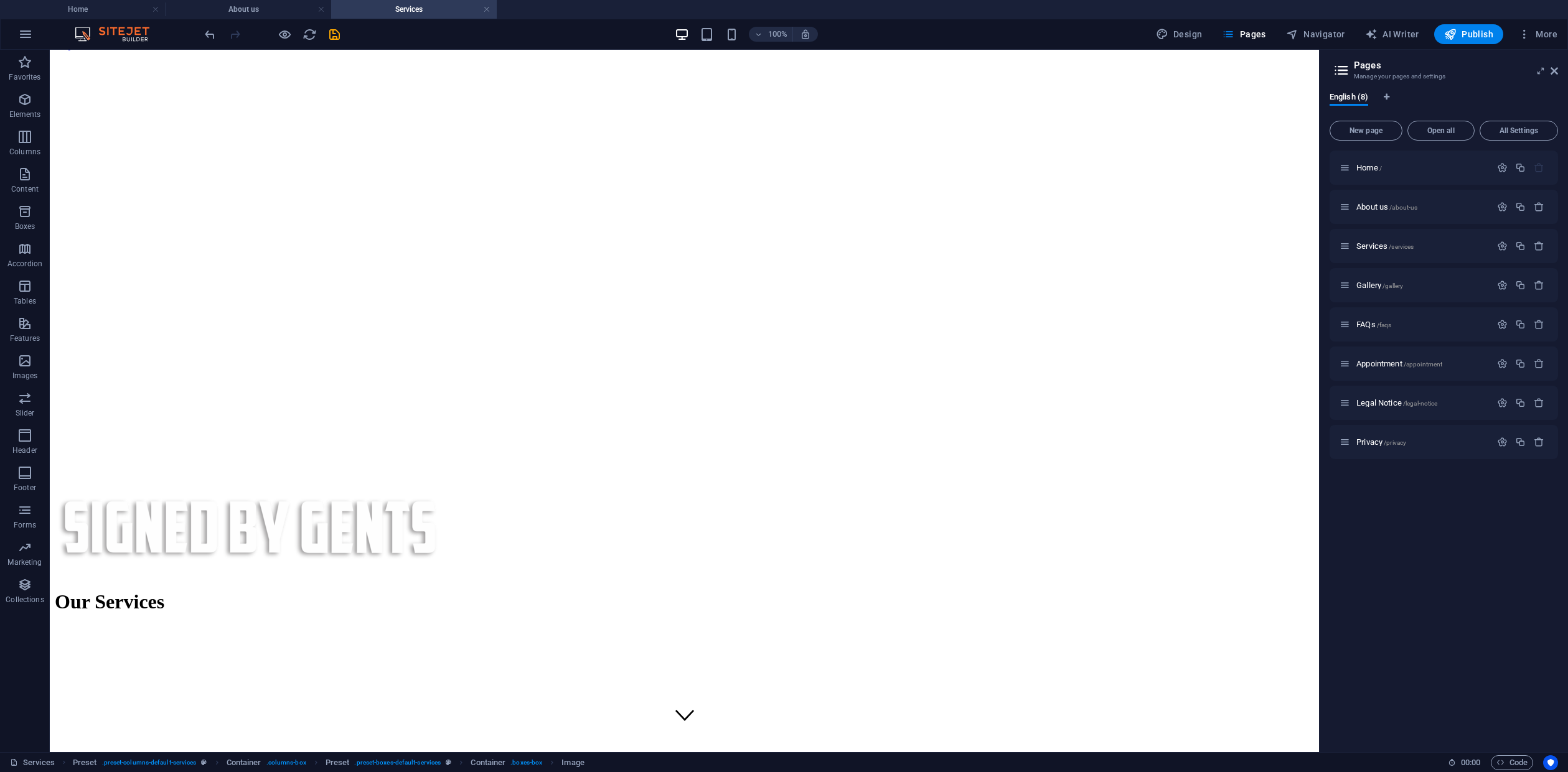
scroll to position [0, 0]
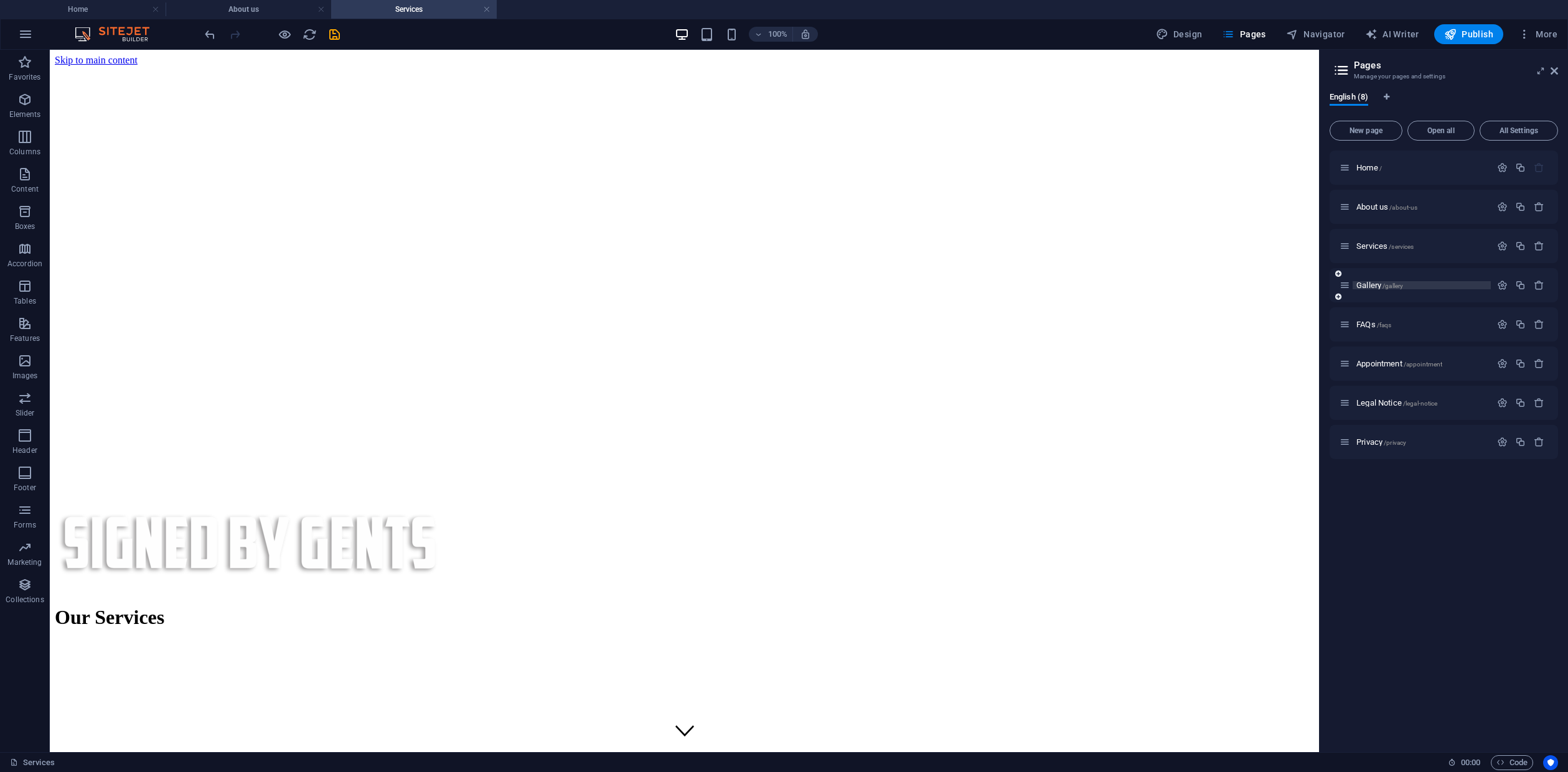
click at [1379, 289] on span "Gallery /gallery" at bounding box center [1380, 286] width 47 height 10
click at [329, 32] on icon "save" at bounding box center [334, 34] width 15 height 15
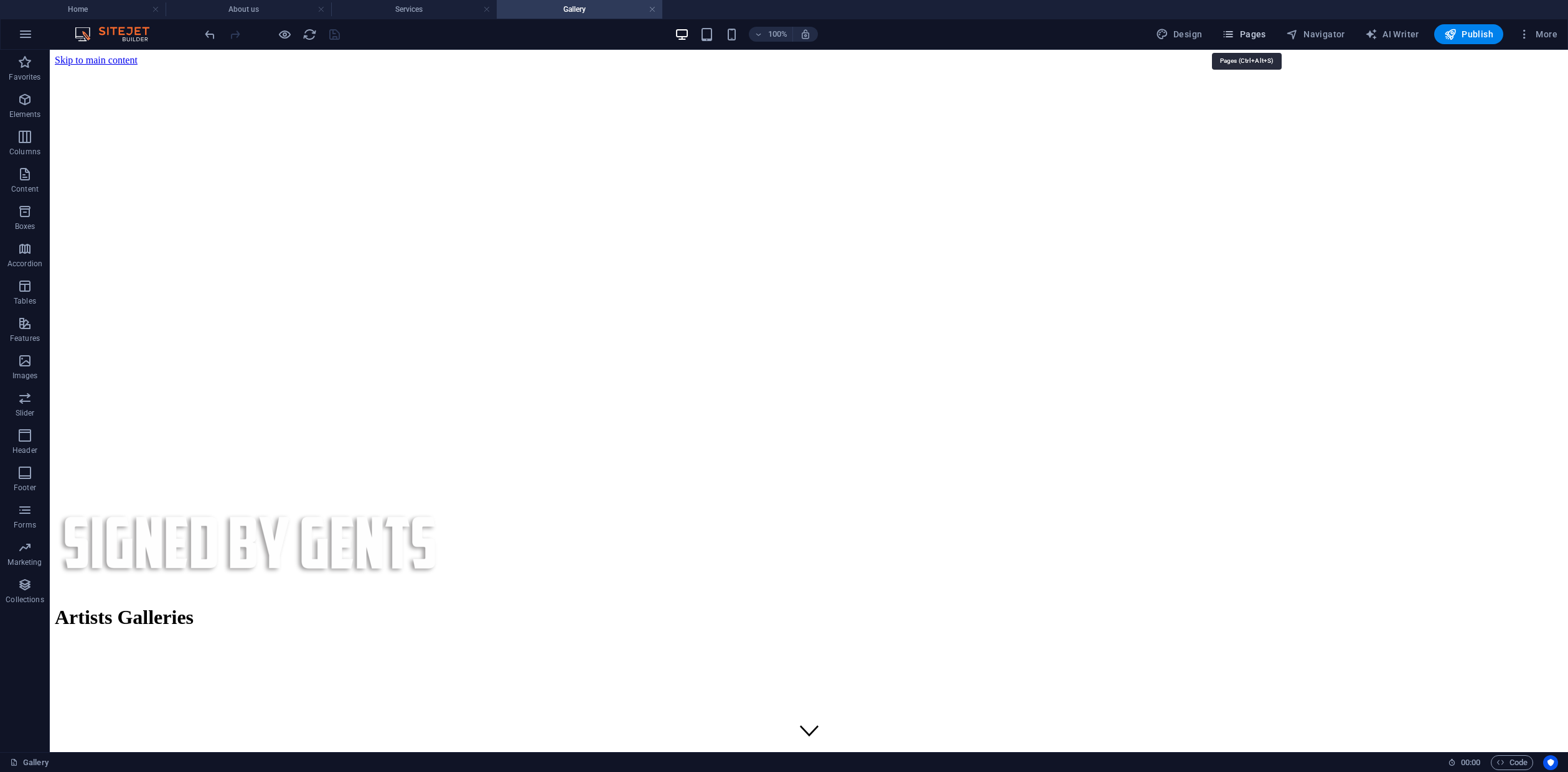
click at [1247, 30] on span "Pages" at bounding box center [1243, 34] width 44 height 13
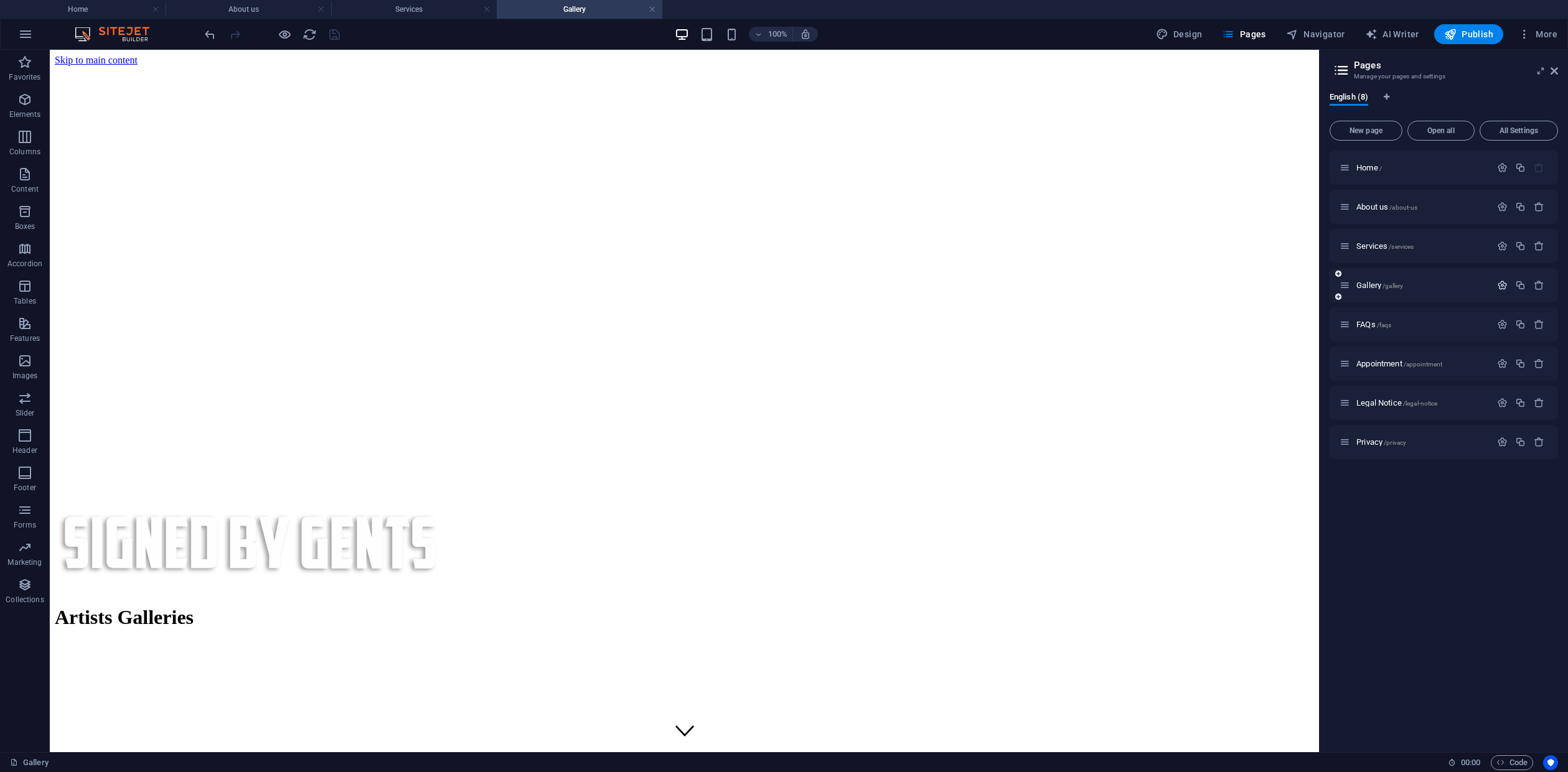
click at [1502, 287] on icon "button" at bounding box center [1502, 285] width 11 height 11
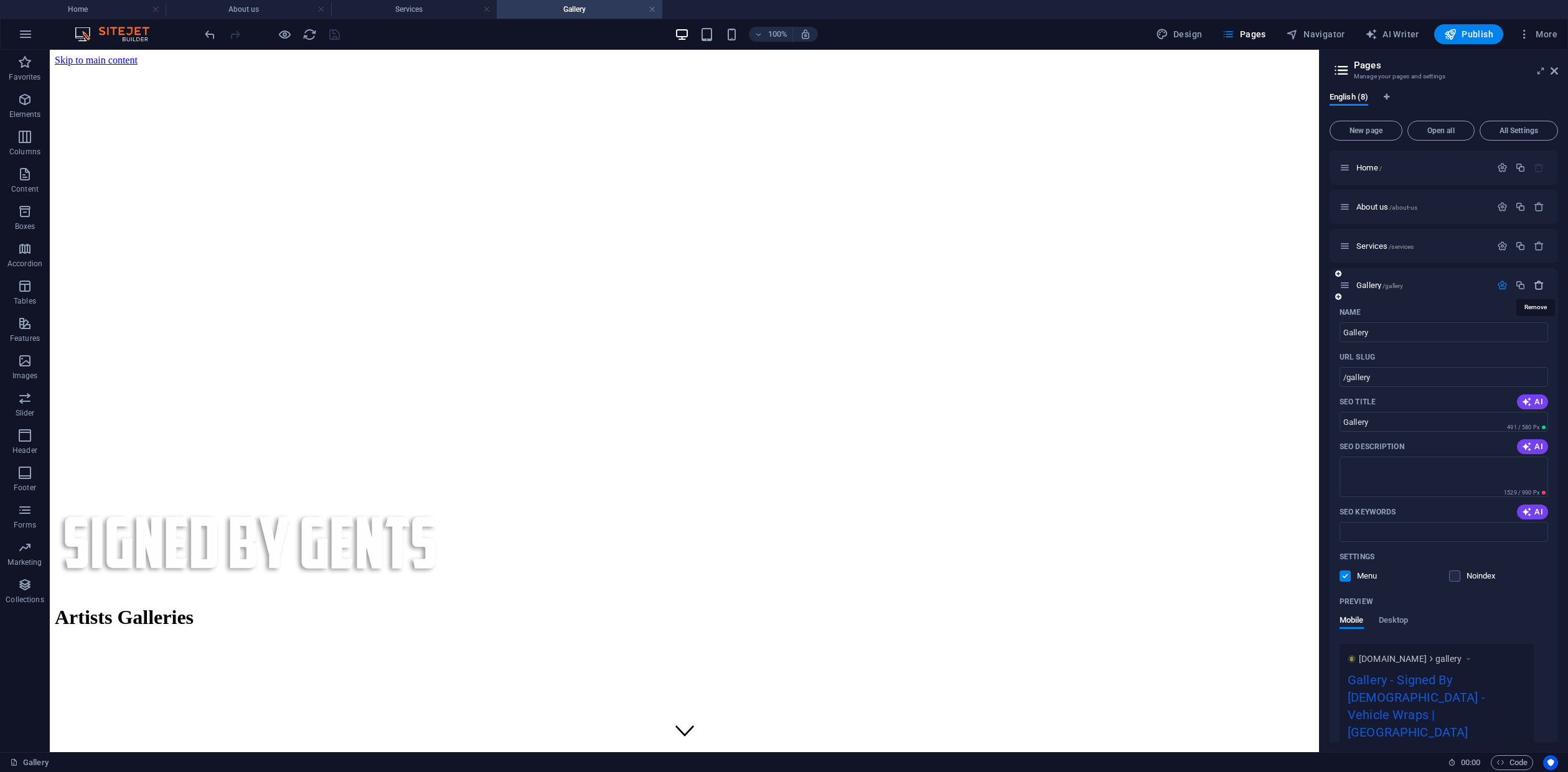
click at [1536, 286] on icon "button" at bounding box center [1539, 285] width 11 height 11
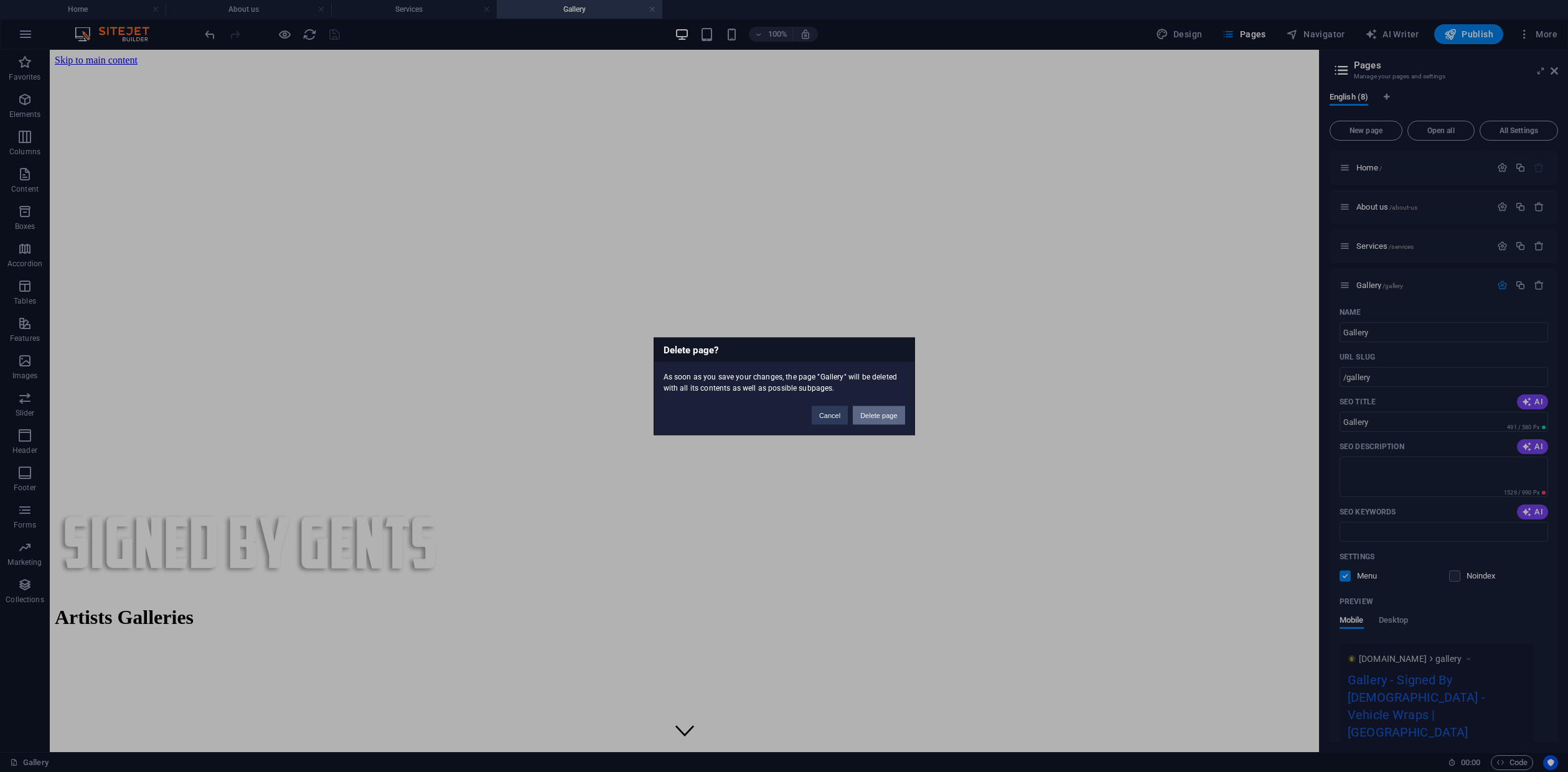
click at [878, 413] on button "Delete page" at bounding box center [878, 415] width 51 height 18
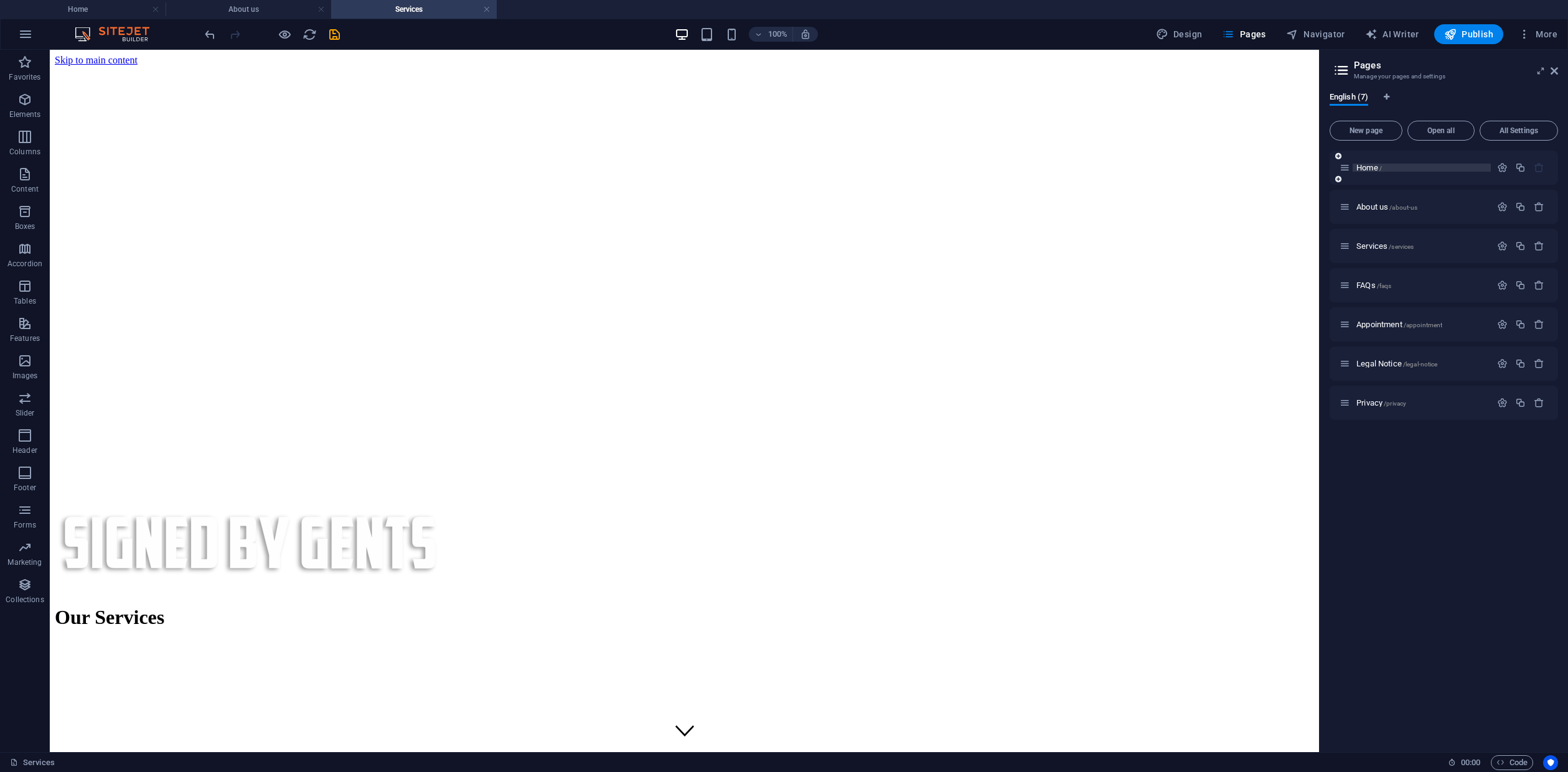
click at [1374, 170] on span "Home /" at bounding box center [1369, 168] width 25 height 10
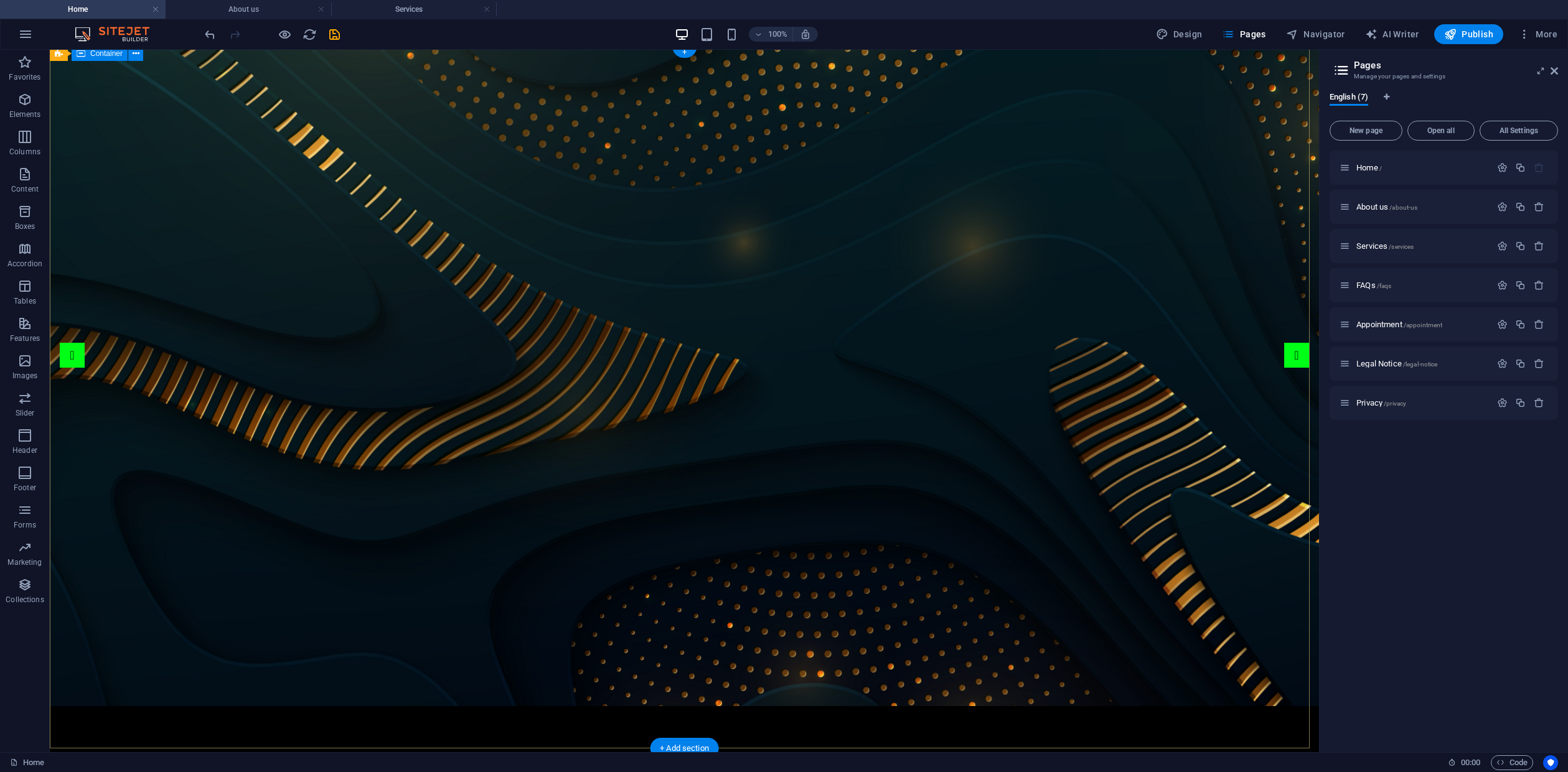
scroll to position [498, 0]
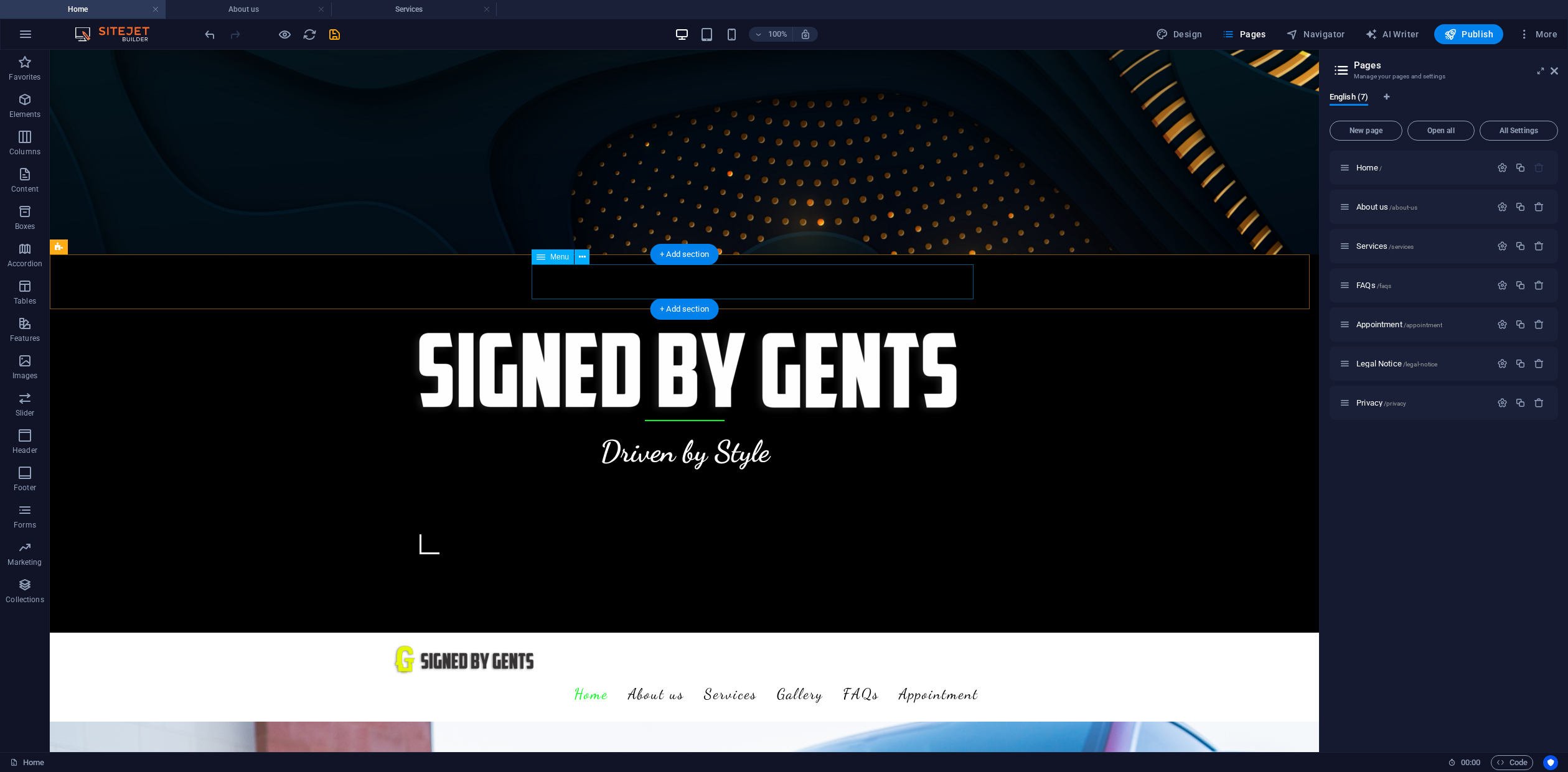
click at [908, 677] on nav "Home About us Services Gallery [PERSON_NAME] [PERSON_NAME] [PERSON_NAME] [PERSO…" at bounding box center [684, 695] width 587 height 35
select select
select select "1"
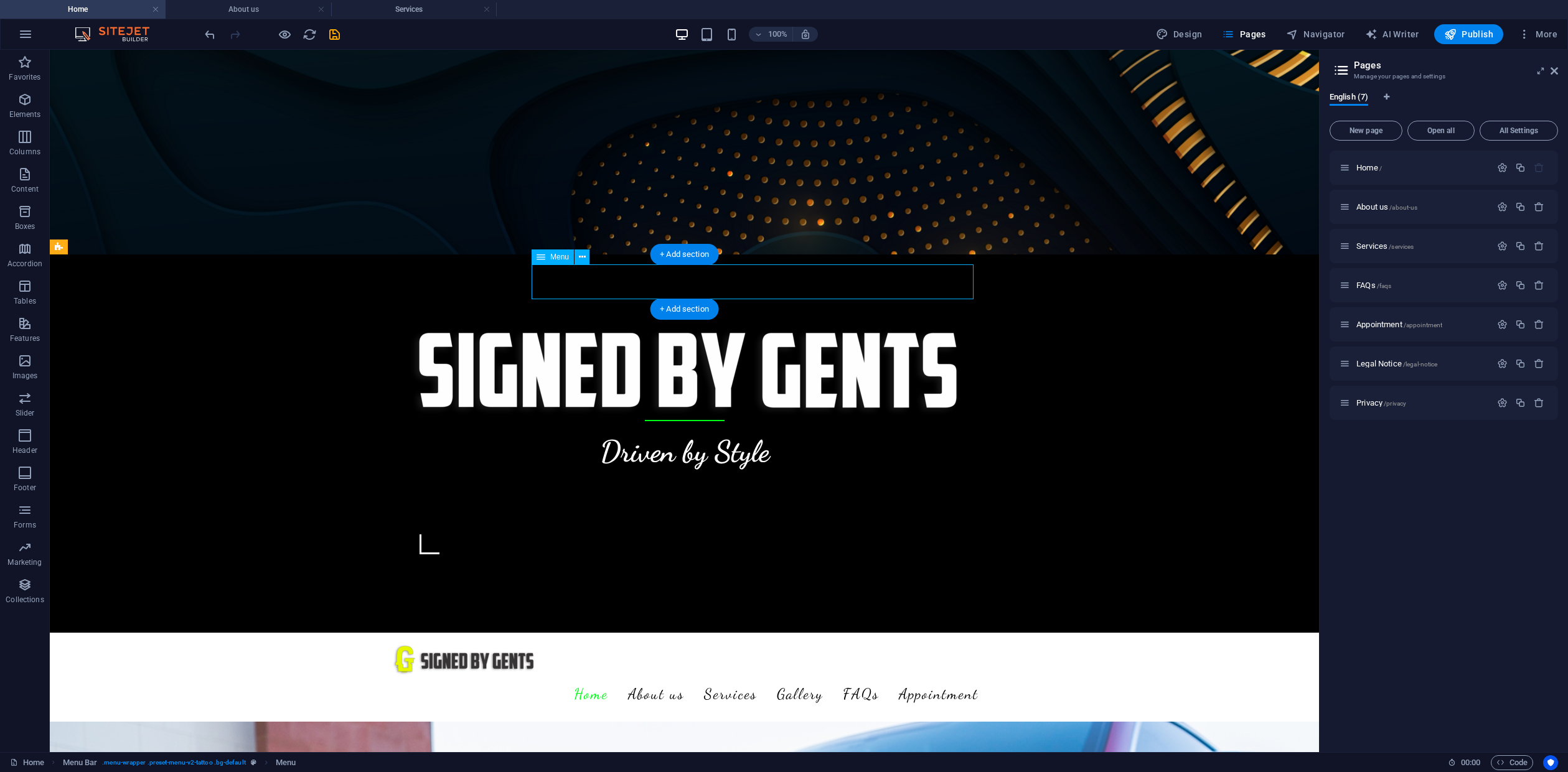
select select
select select "2"
select select
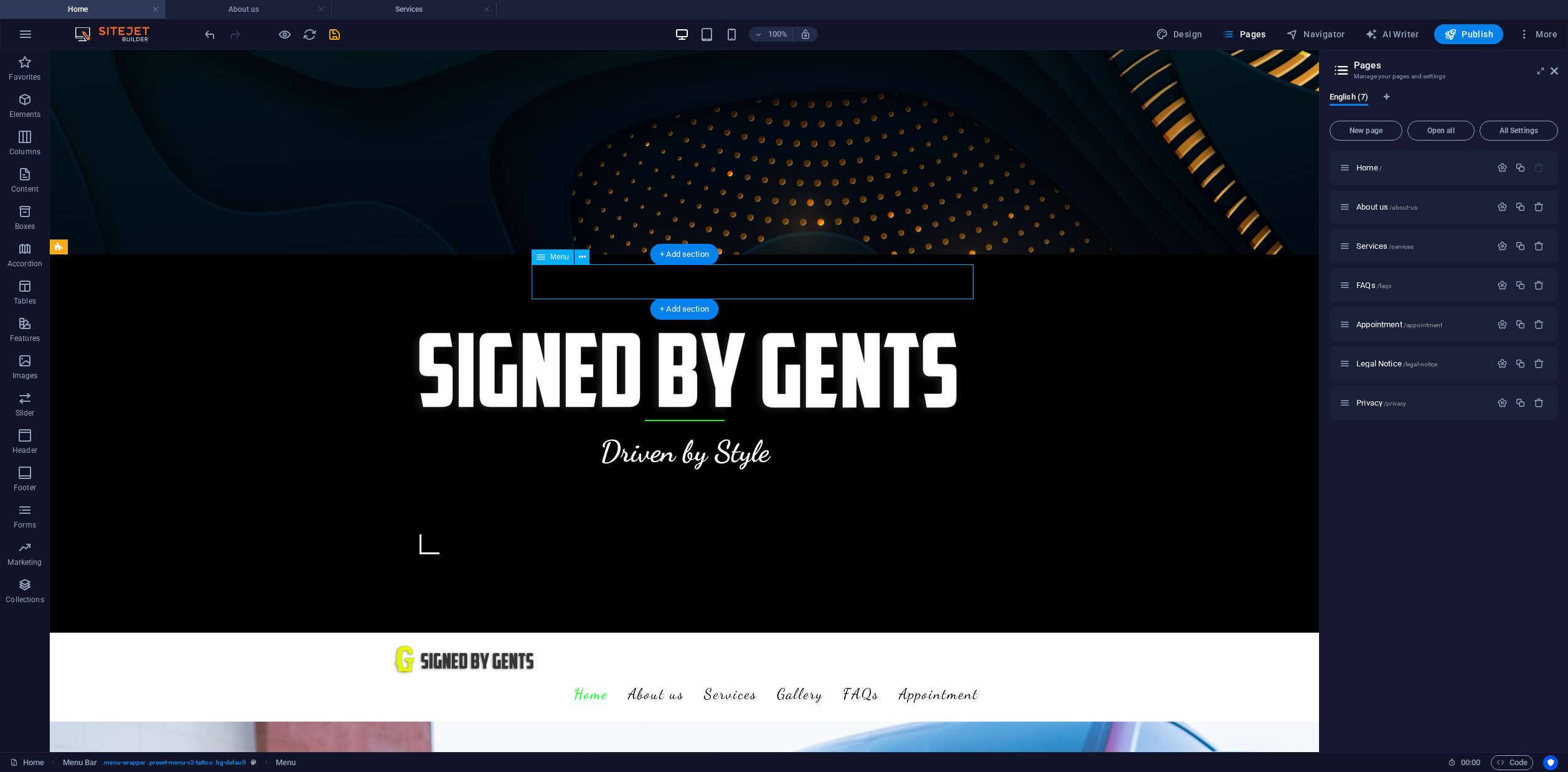
select select
select select "3"
select select
select select "4"
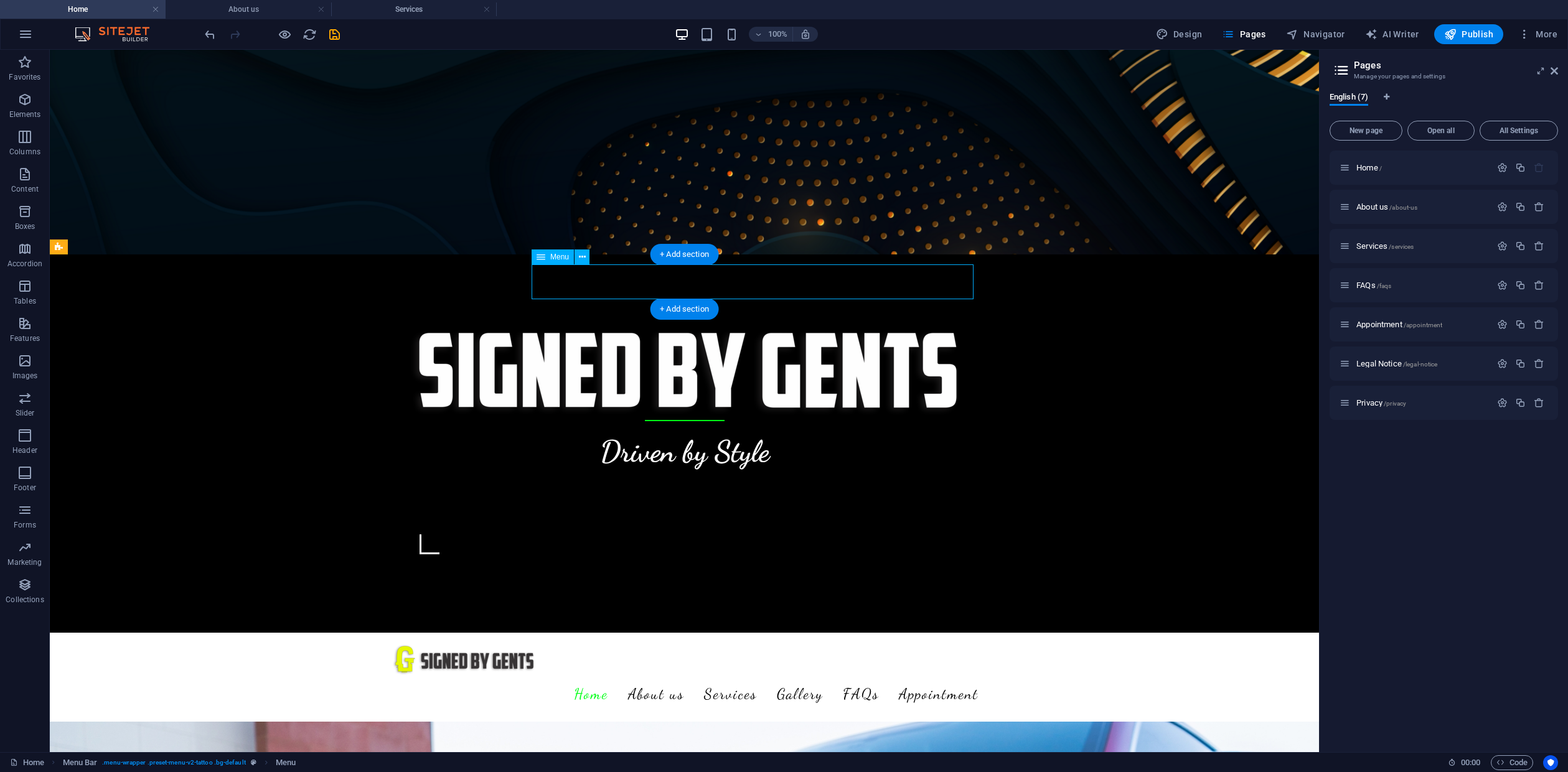
select select
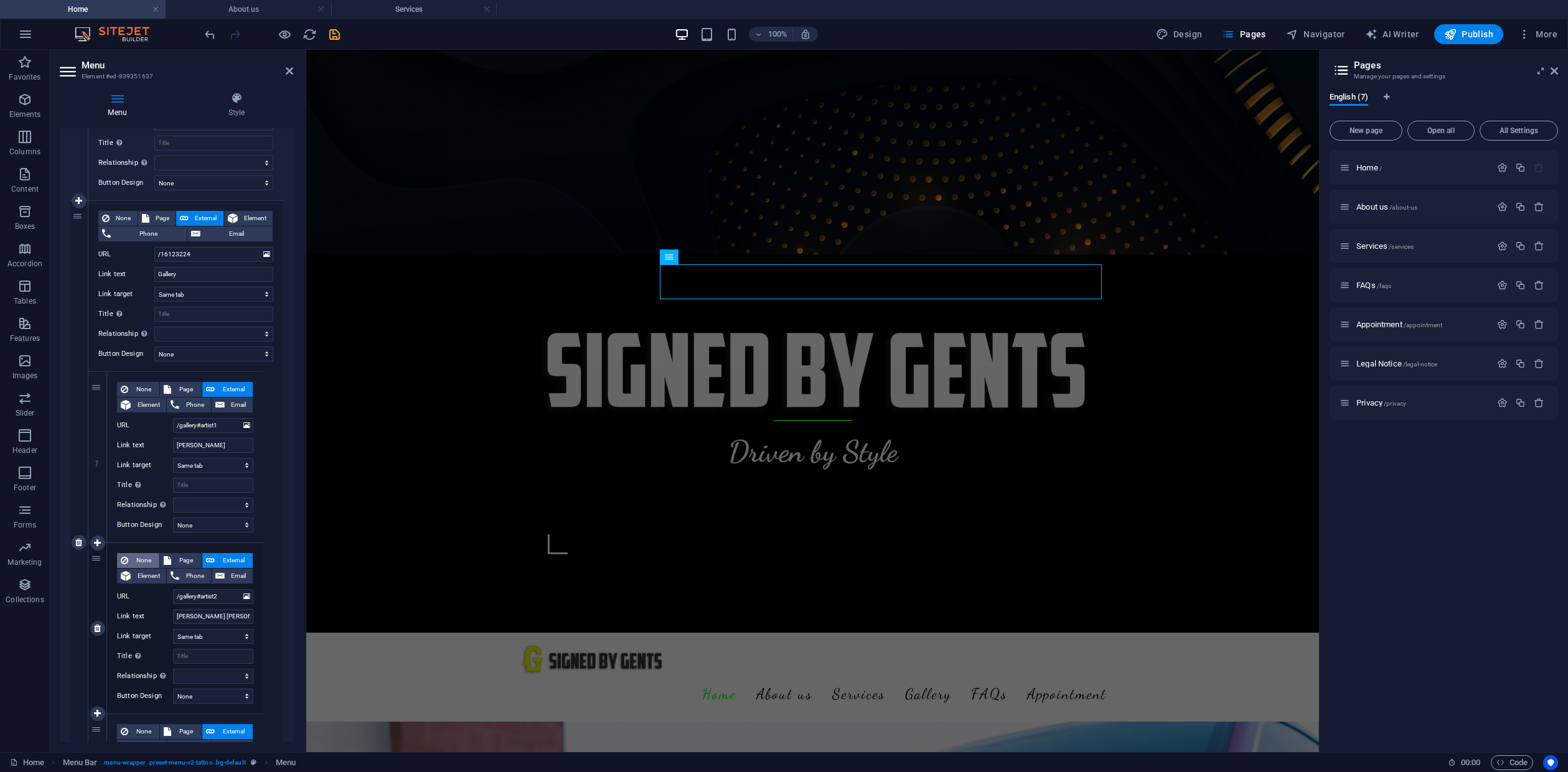
scroll to position [456, 0]
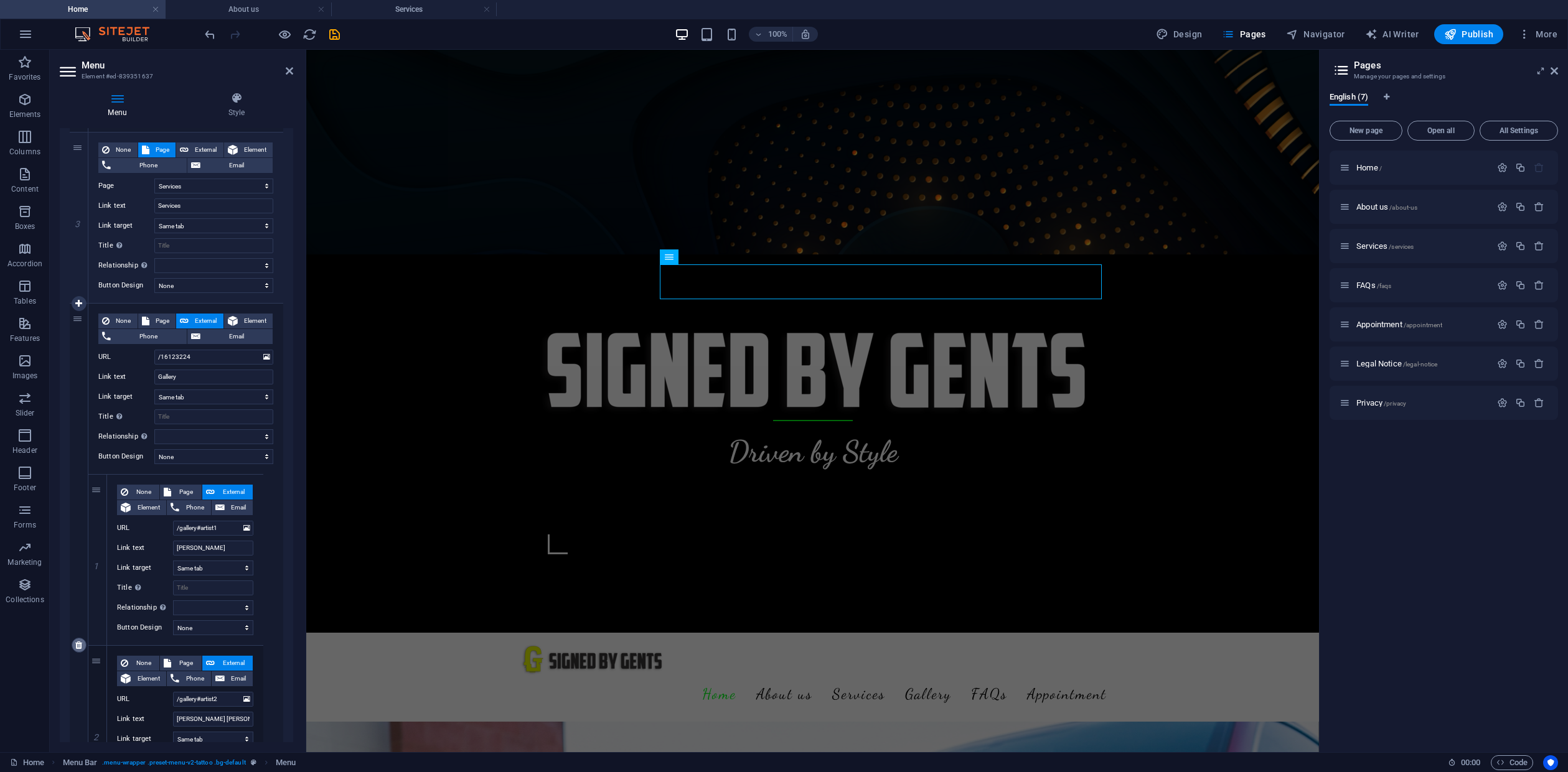
click at [80, 646] on icon at bounding box center [78, 645] width 7 height 9
select select
select select "3"
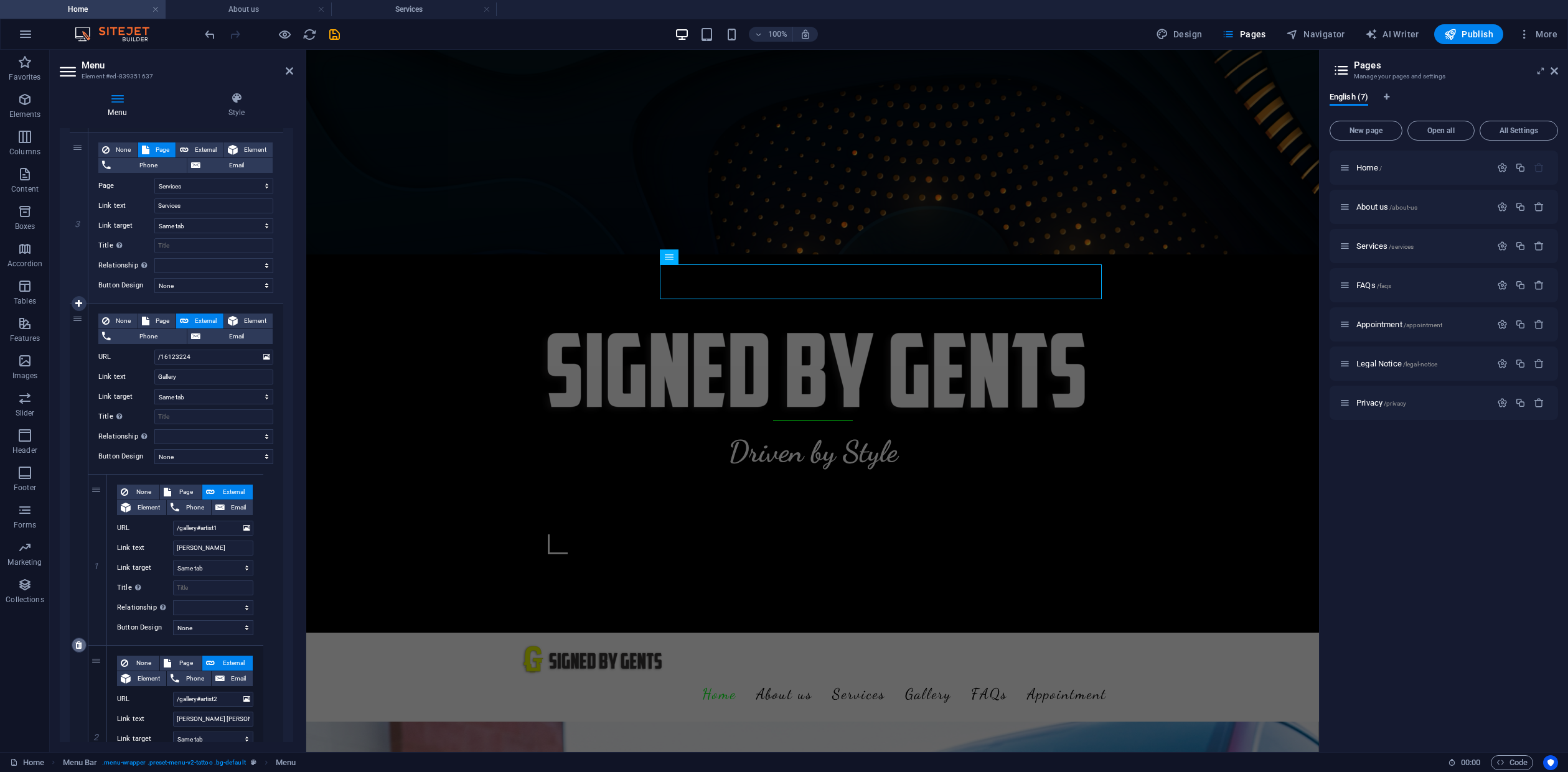
type input "FAQs"
select select
select select "4"
type input "Appointment"
select select
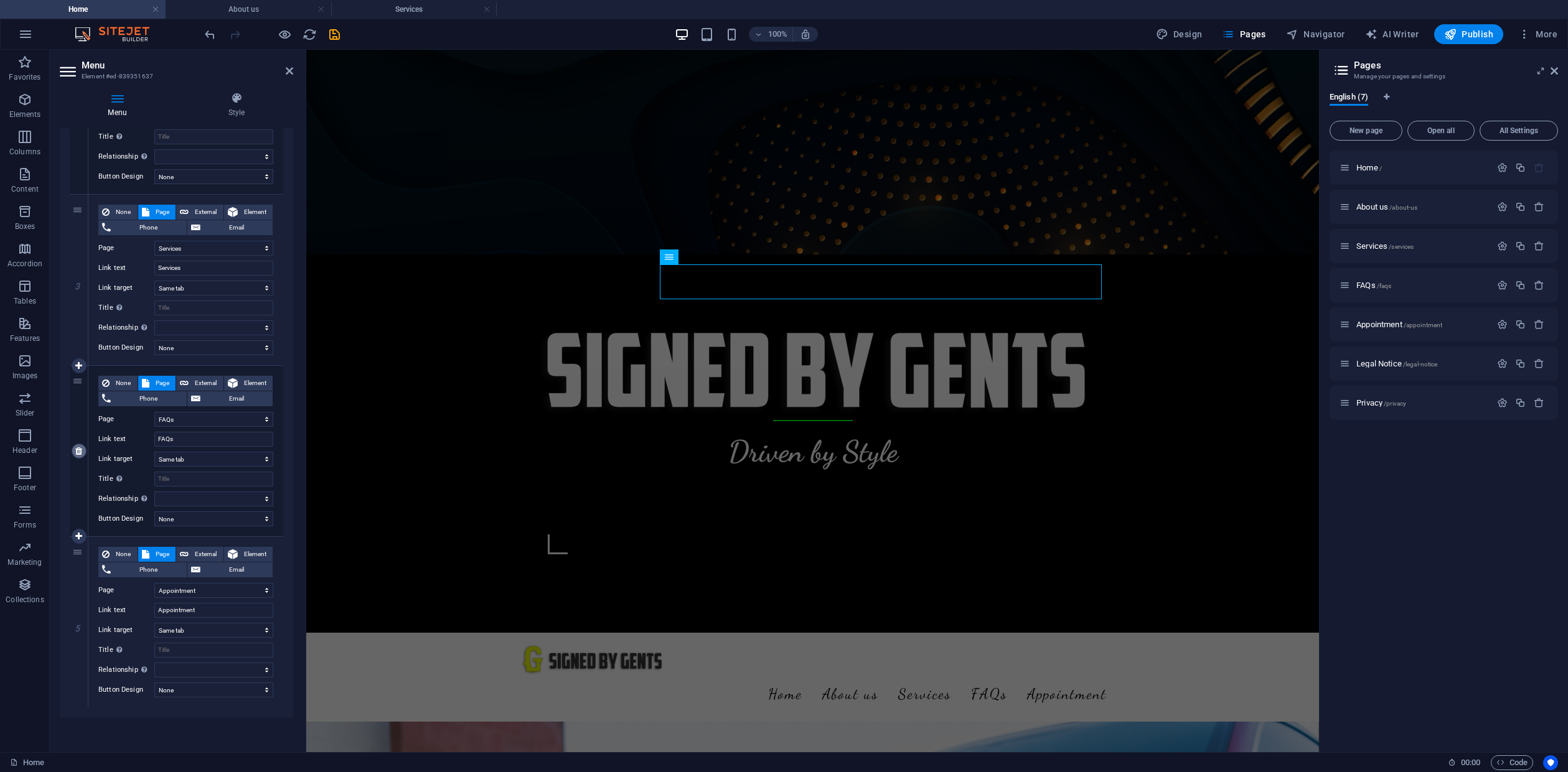
scroll to position [394, 0]
click at [919, 255] on div "Driven by Style" at bounding box center [812, 444] width 1013 height 379
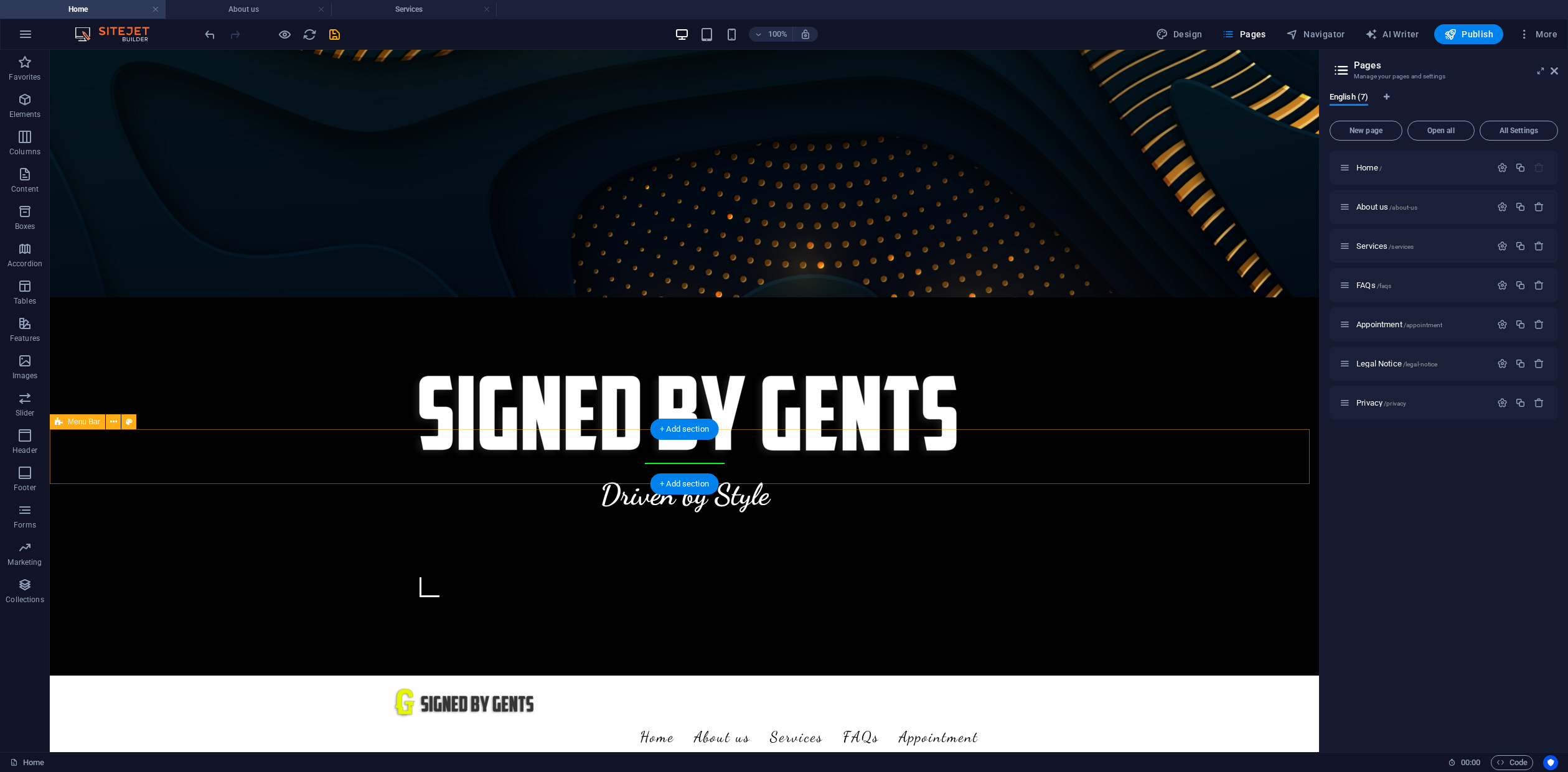
scroll to position [498, 0]
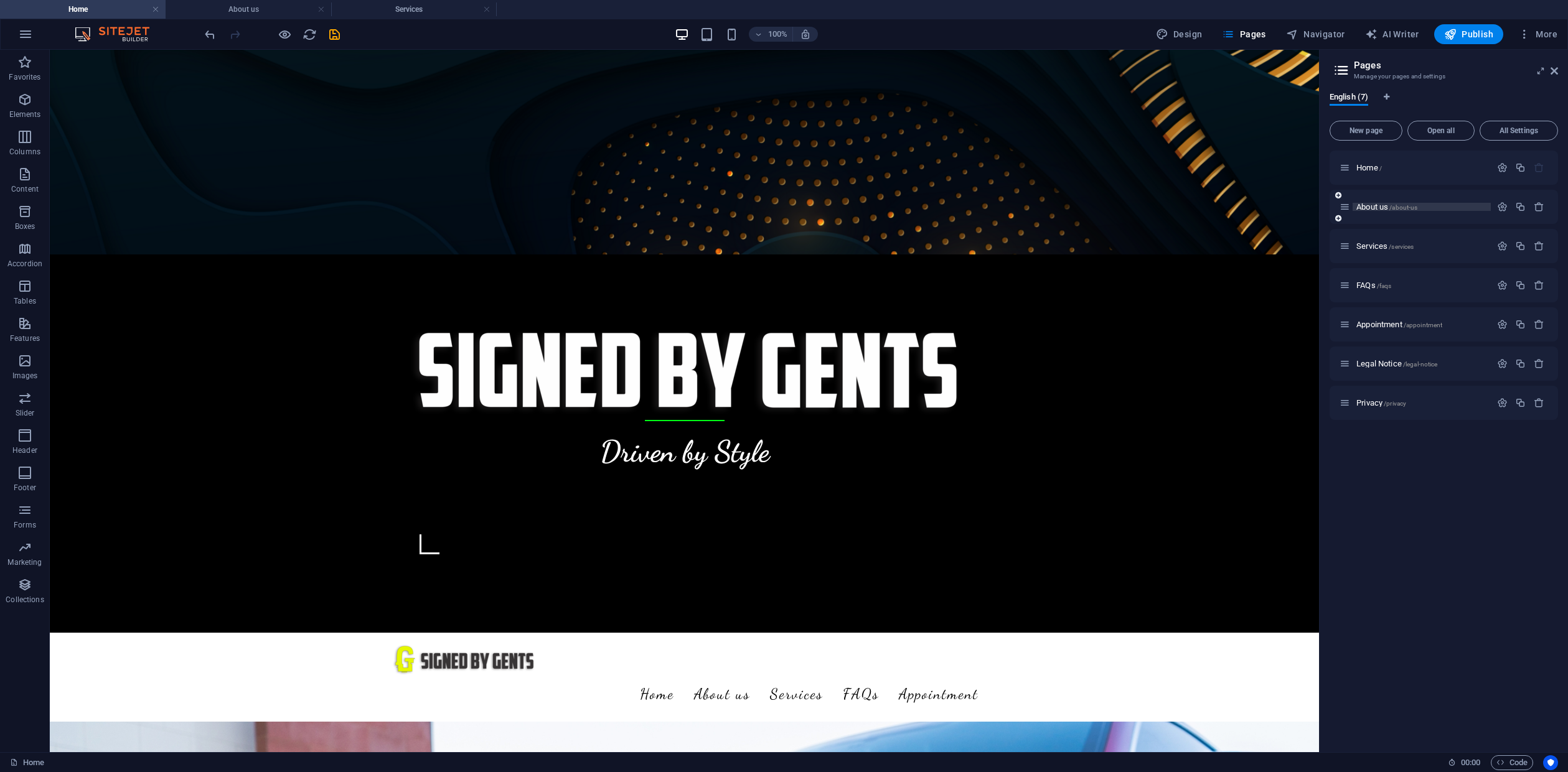
click at [1380, 207] on span "About us /about-us" at bounding box center [1387, 207] width 61 height 10
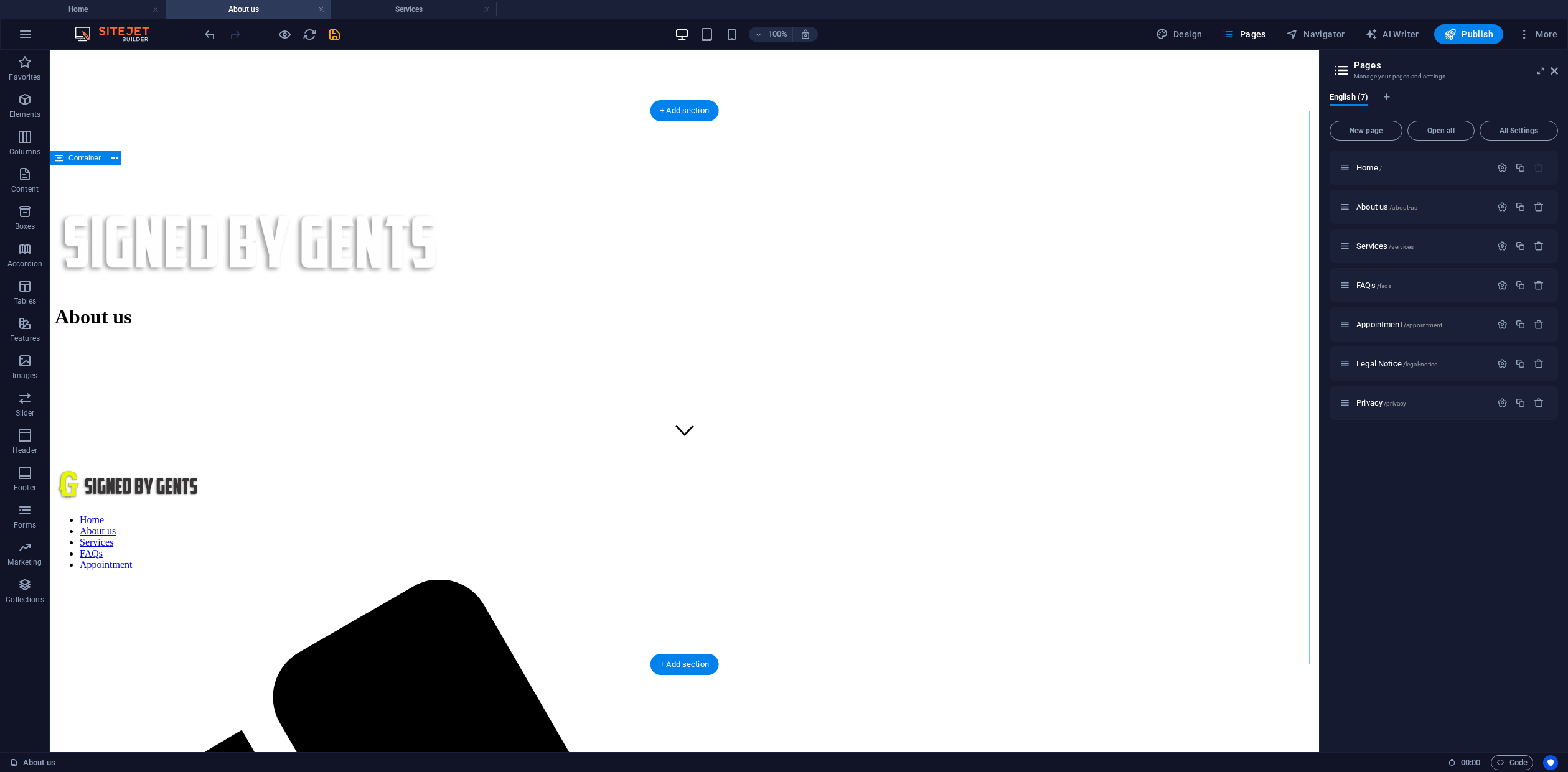
scroll to position [11, 0]
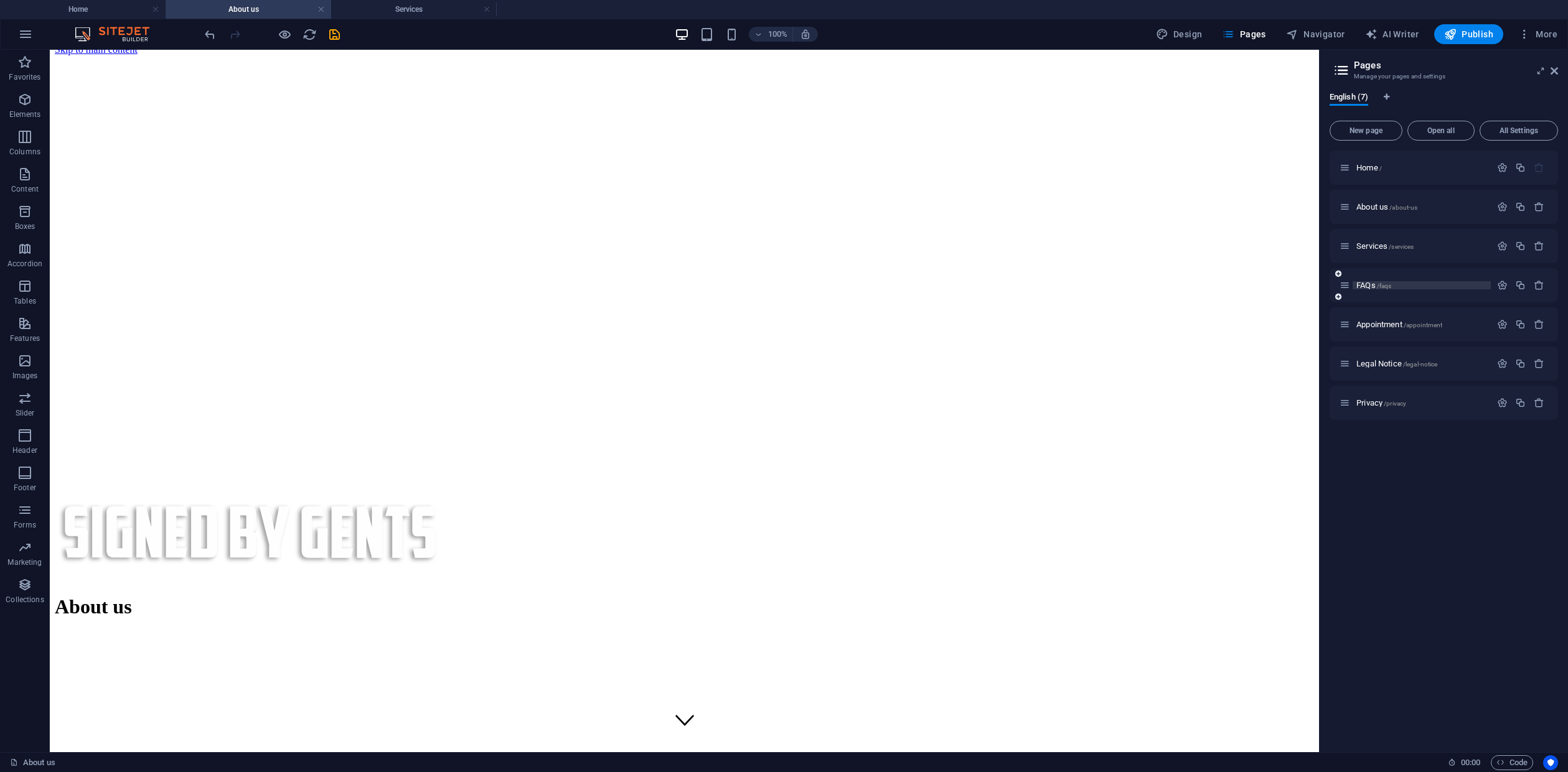
click at [1373, 283] on span "FAQs /faqs" at bounding box center [1374, 286] width 35 height 10
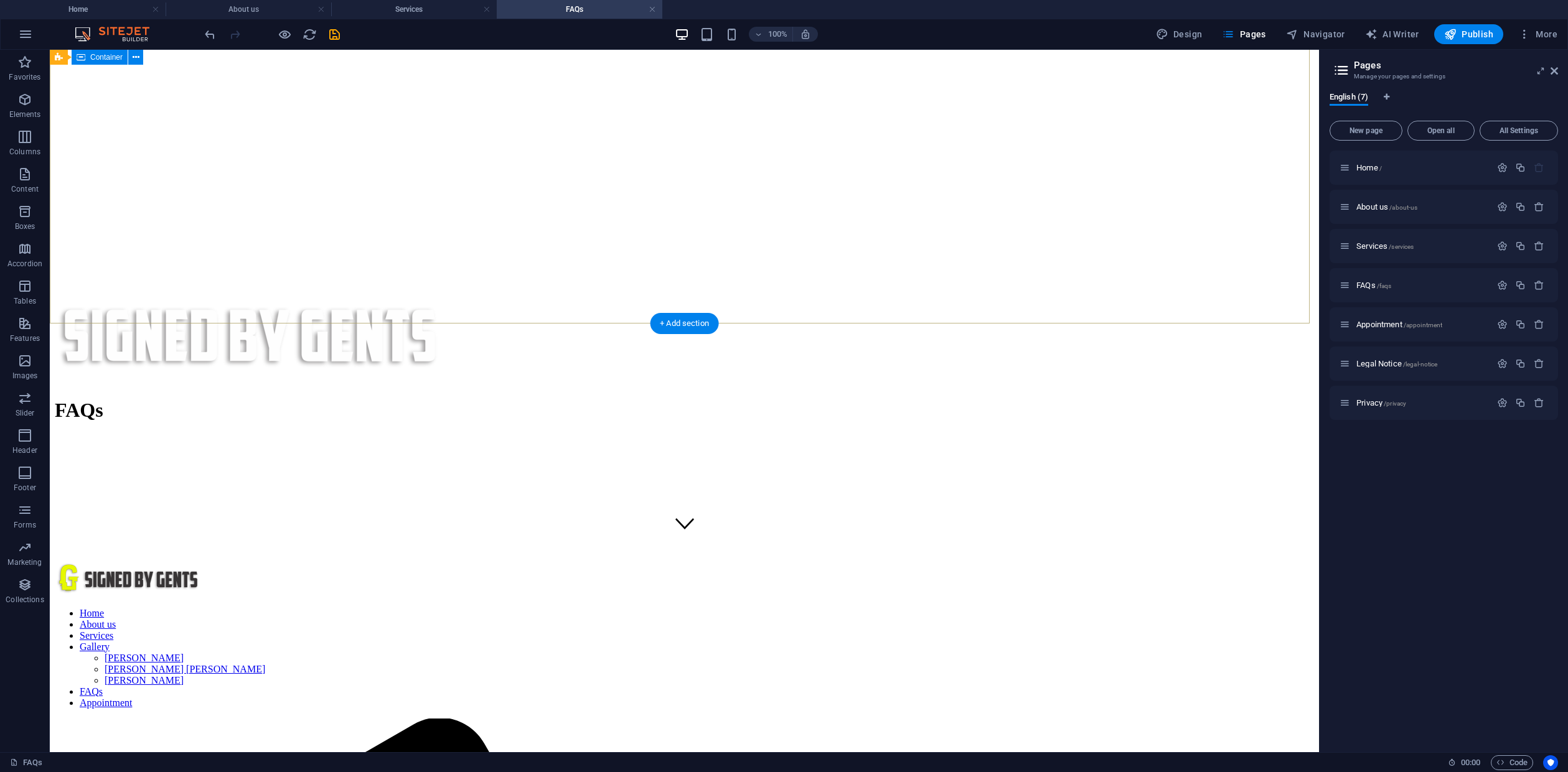
scroll to position [166, 0]
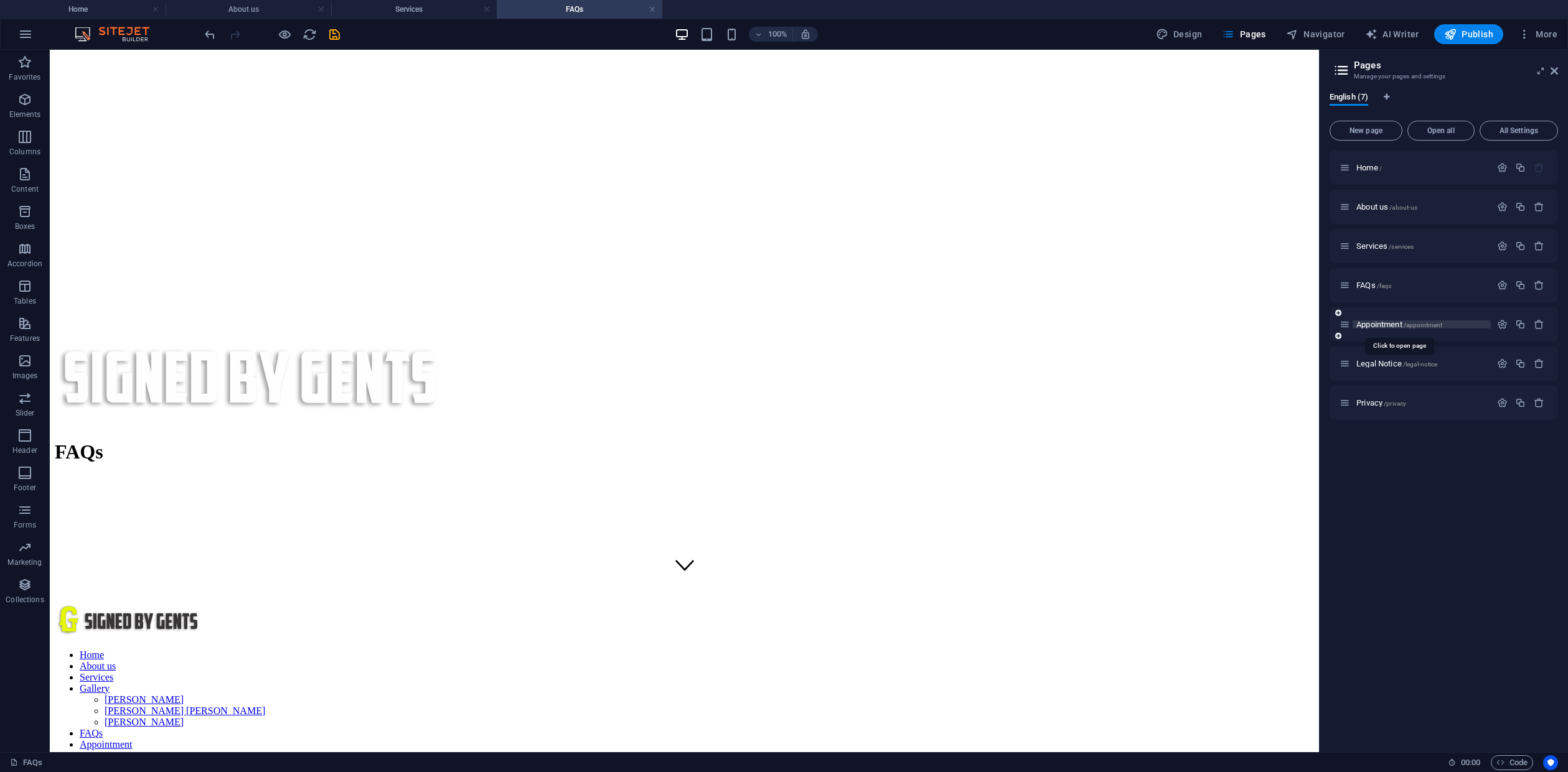
click at [1411, 328] on span "/appointment" at bounding box center [1424, 324] width 39 height 7
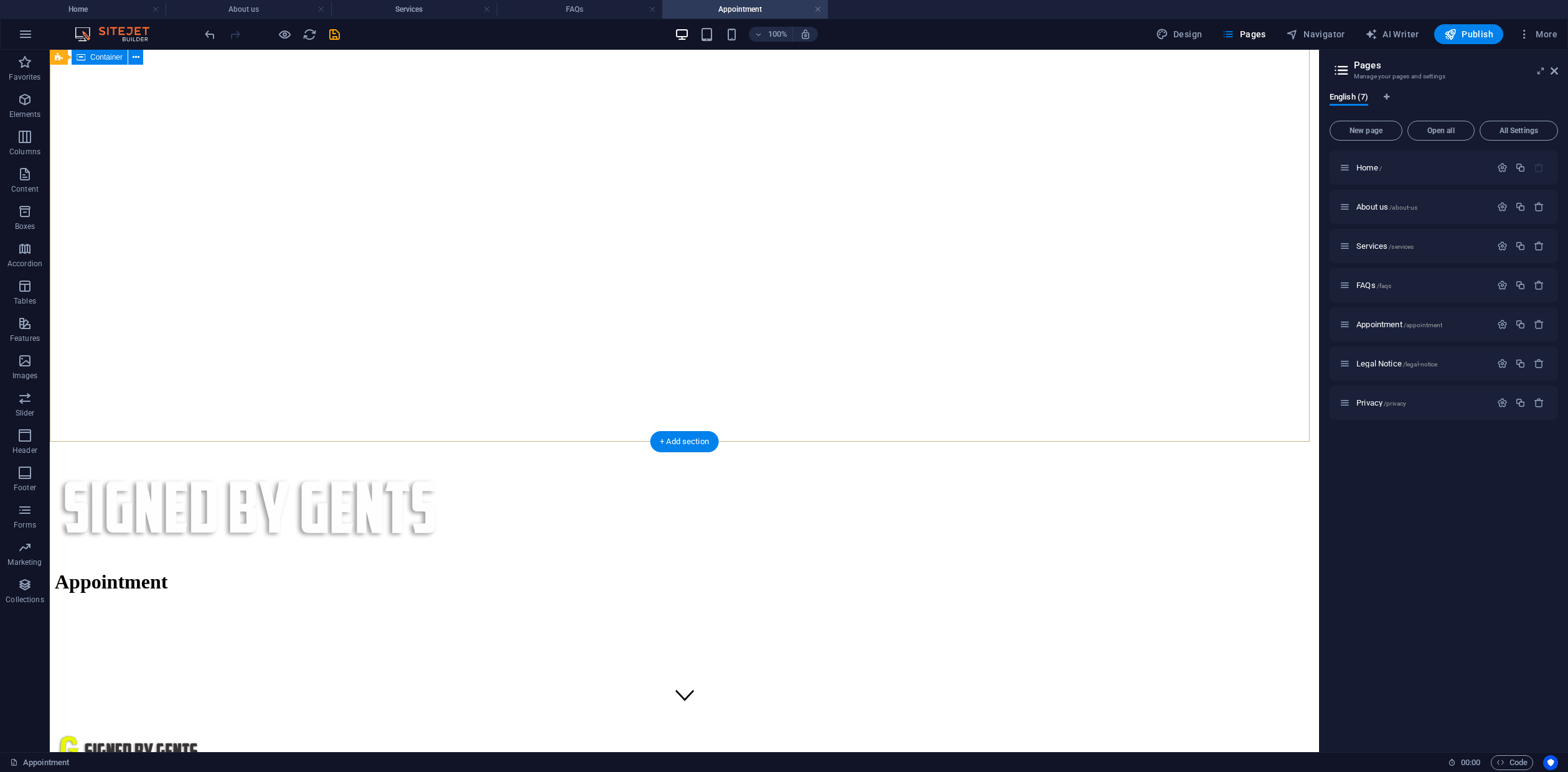
scroll to position [0, 0]
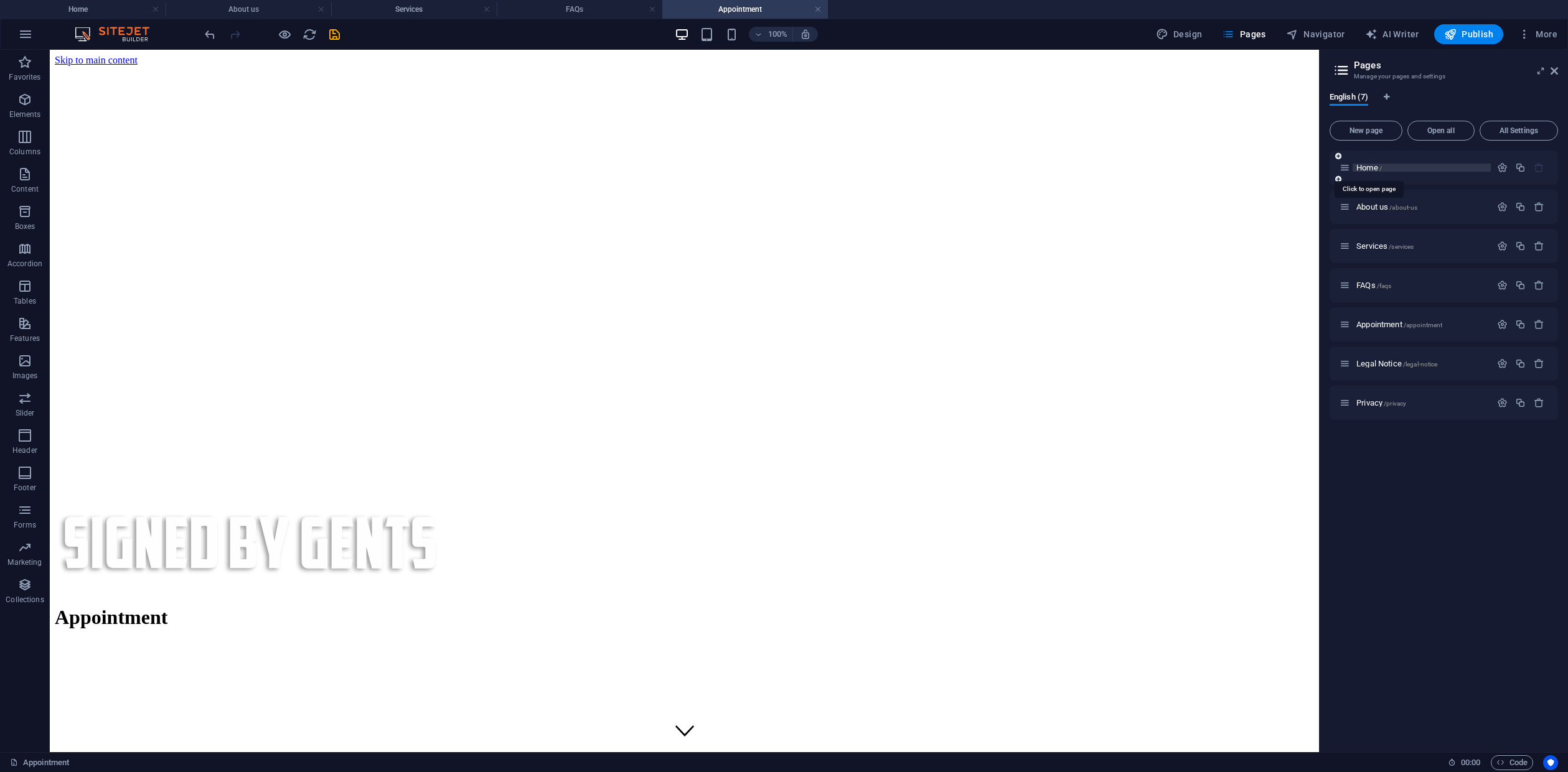
click at [1369, 170] on span "Home /" at bounding box center [1369, 168] width 25 height 10
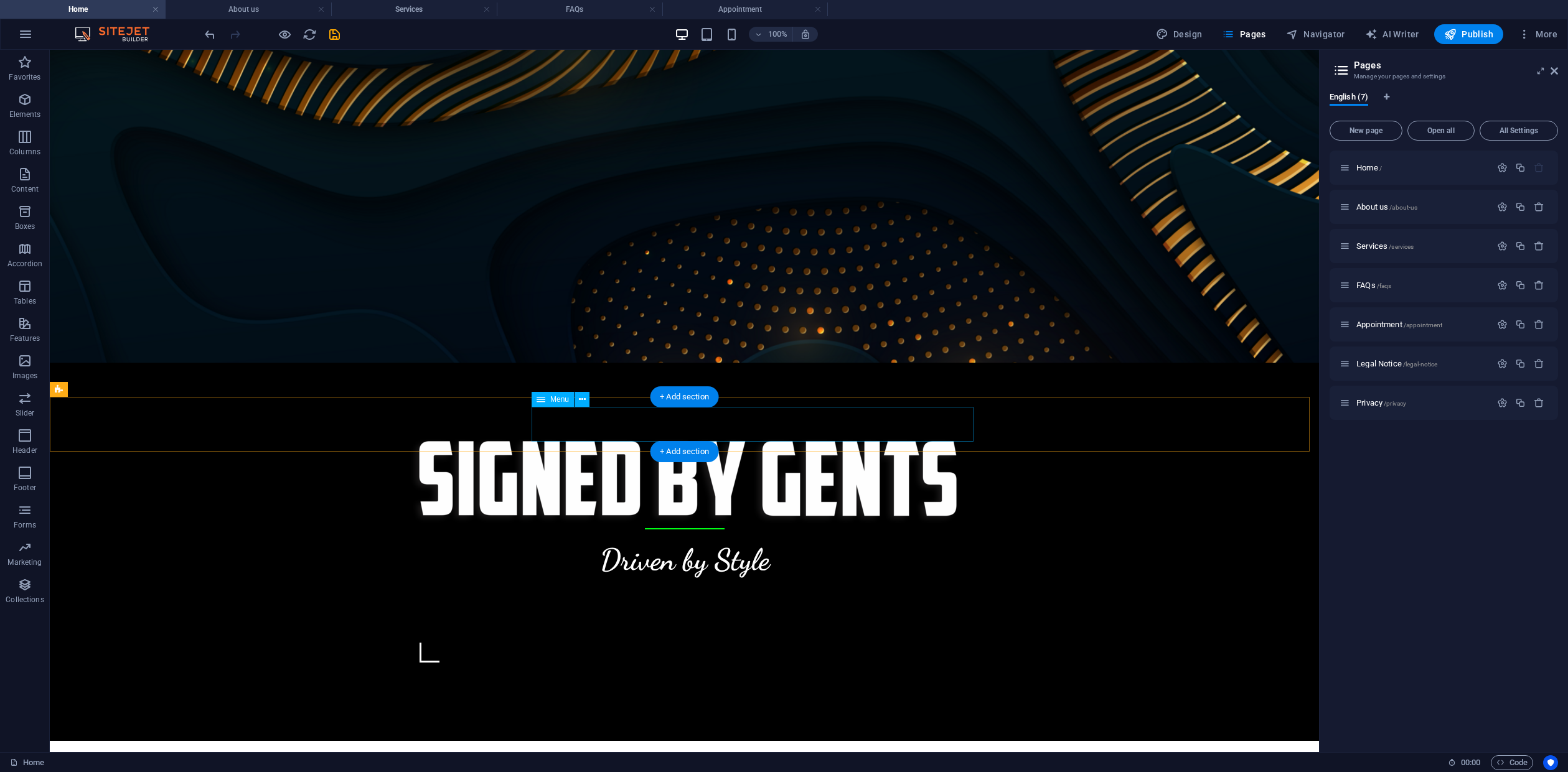
scroll to position [498, 0]
